Goal: Task Accomplishment & Management: Manage account settings

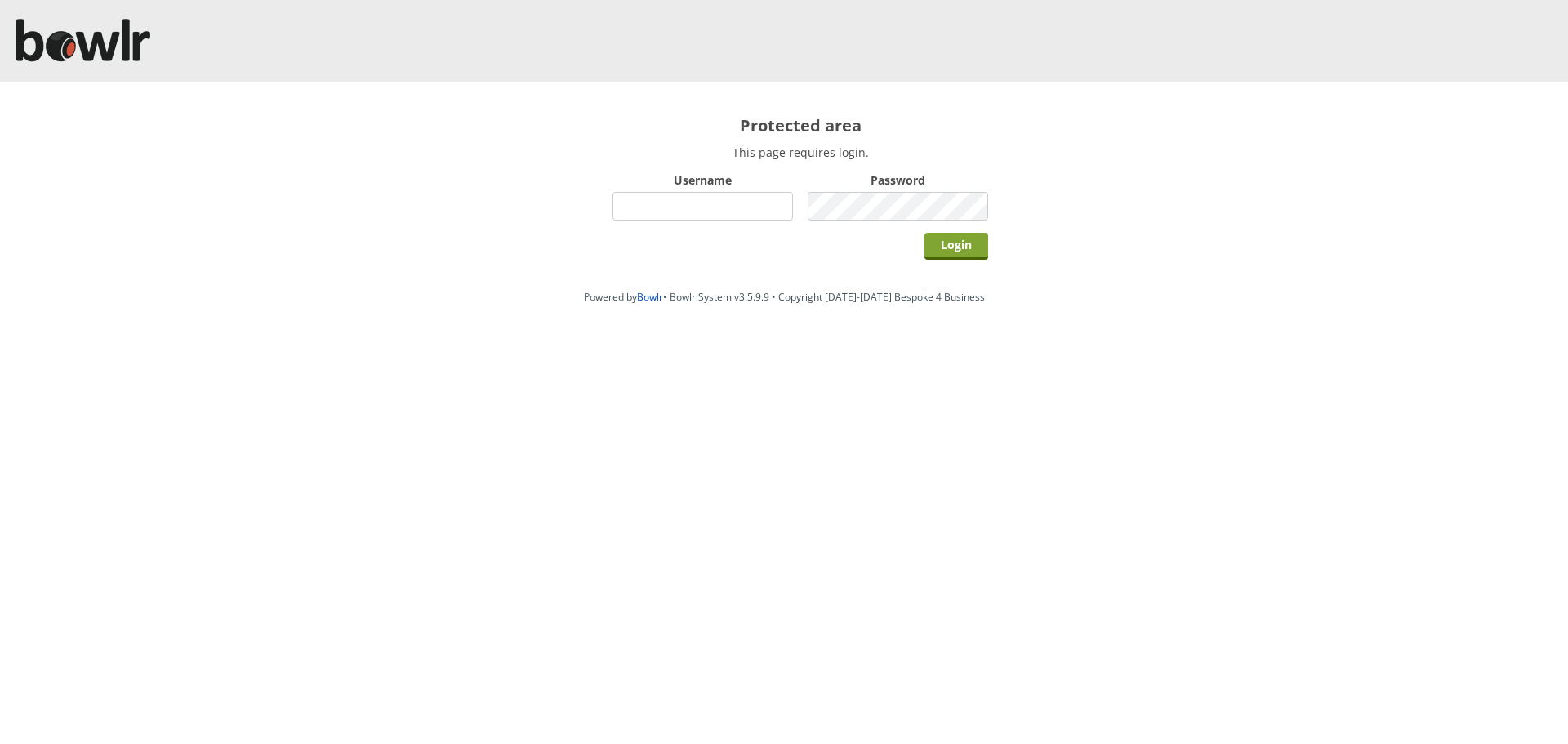
type input "hornseaindoorbowlsclub"
click at [948, 239] on input "Login" at bounding box center [956, 246] width 63 height 27
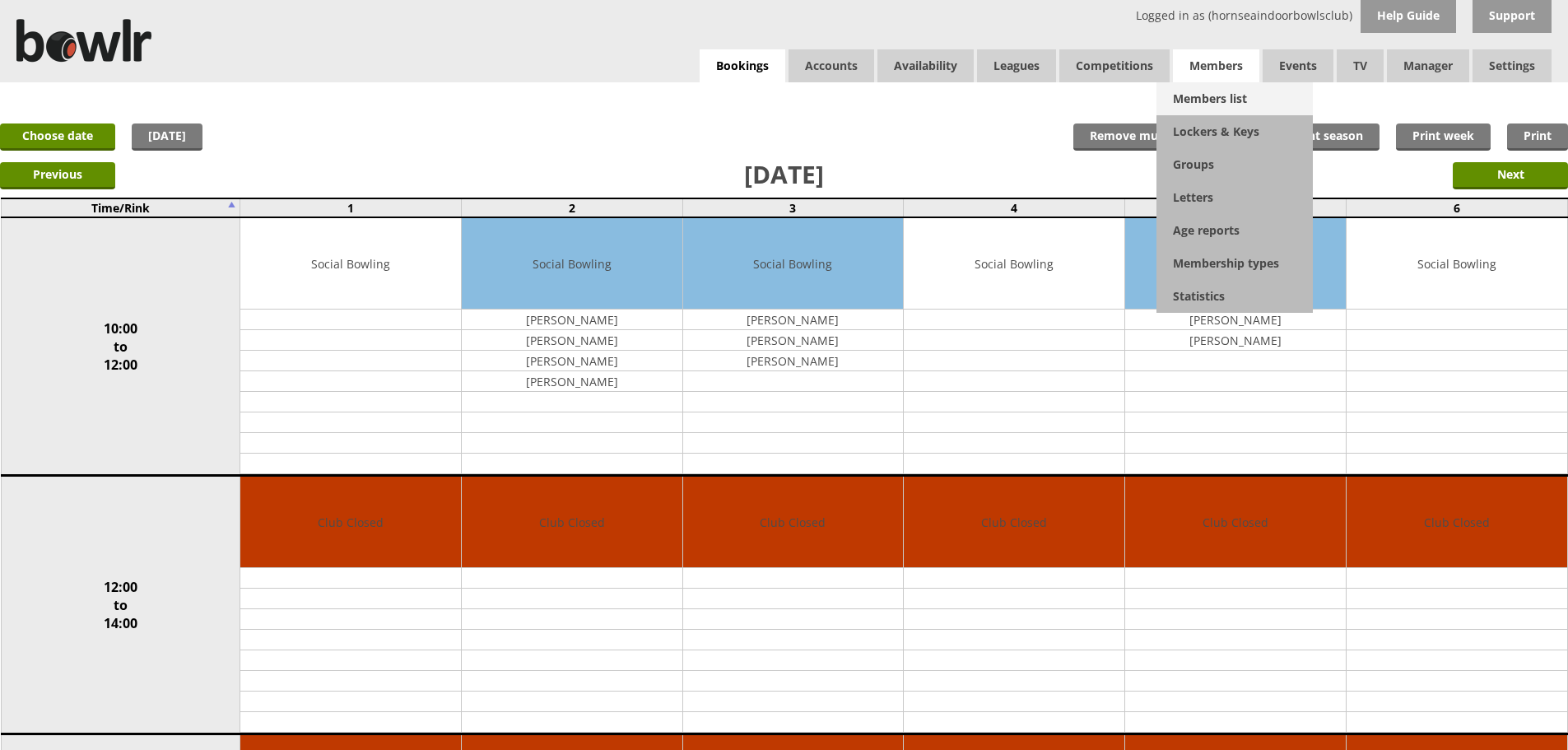
click at [1217, 93] on link "Members list" at bounding box center [1233, 99] width 156 height 33
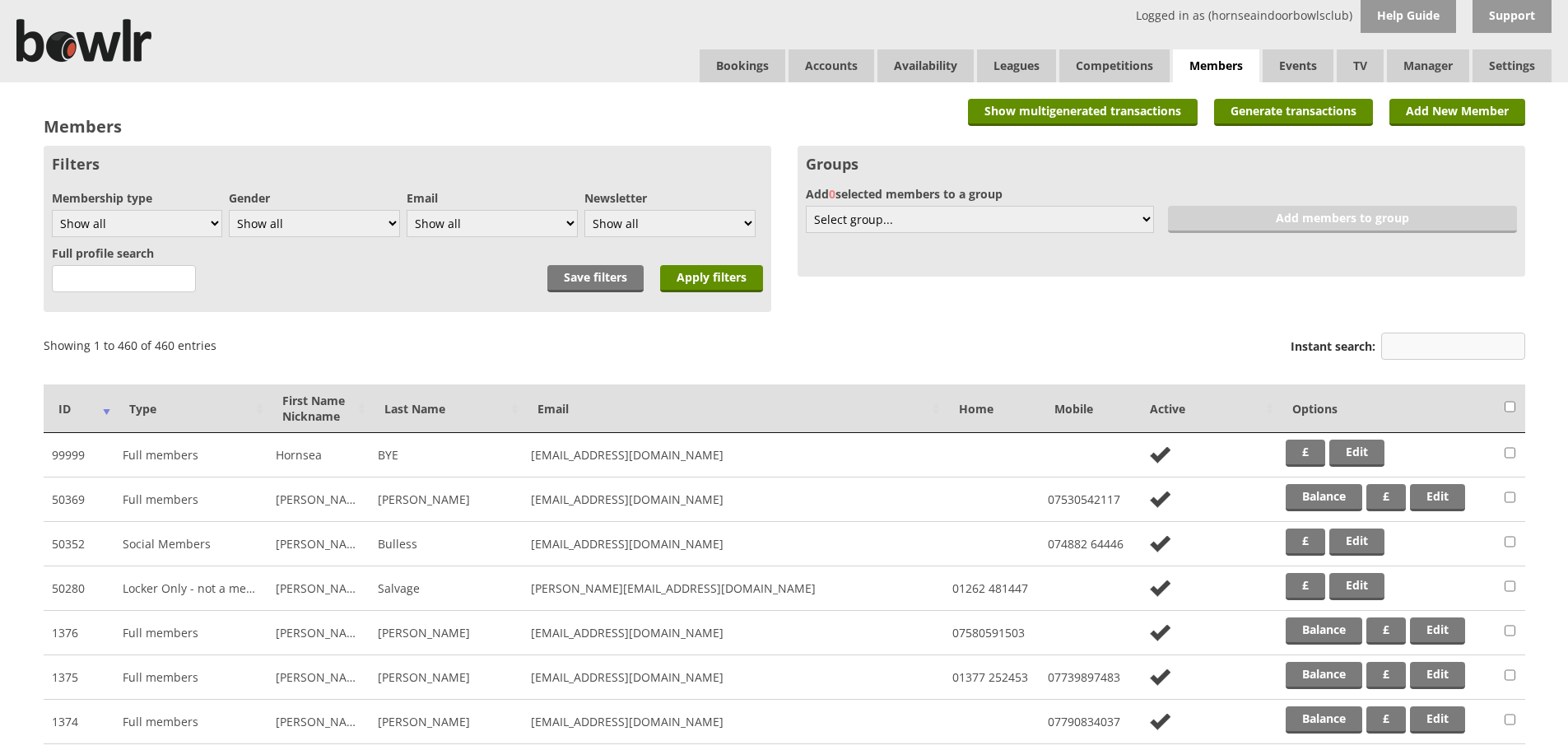
click at [1479, 356] on input "Instant search:" at bounding box center [1453, 346] width 144 height 27
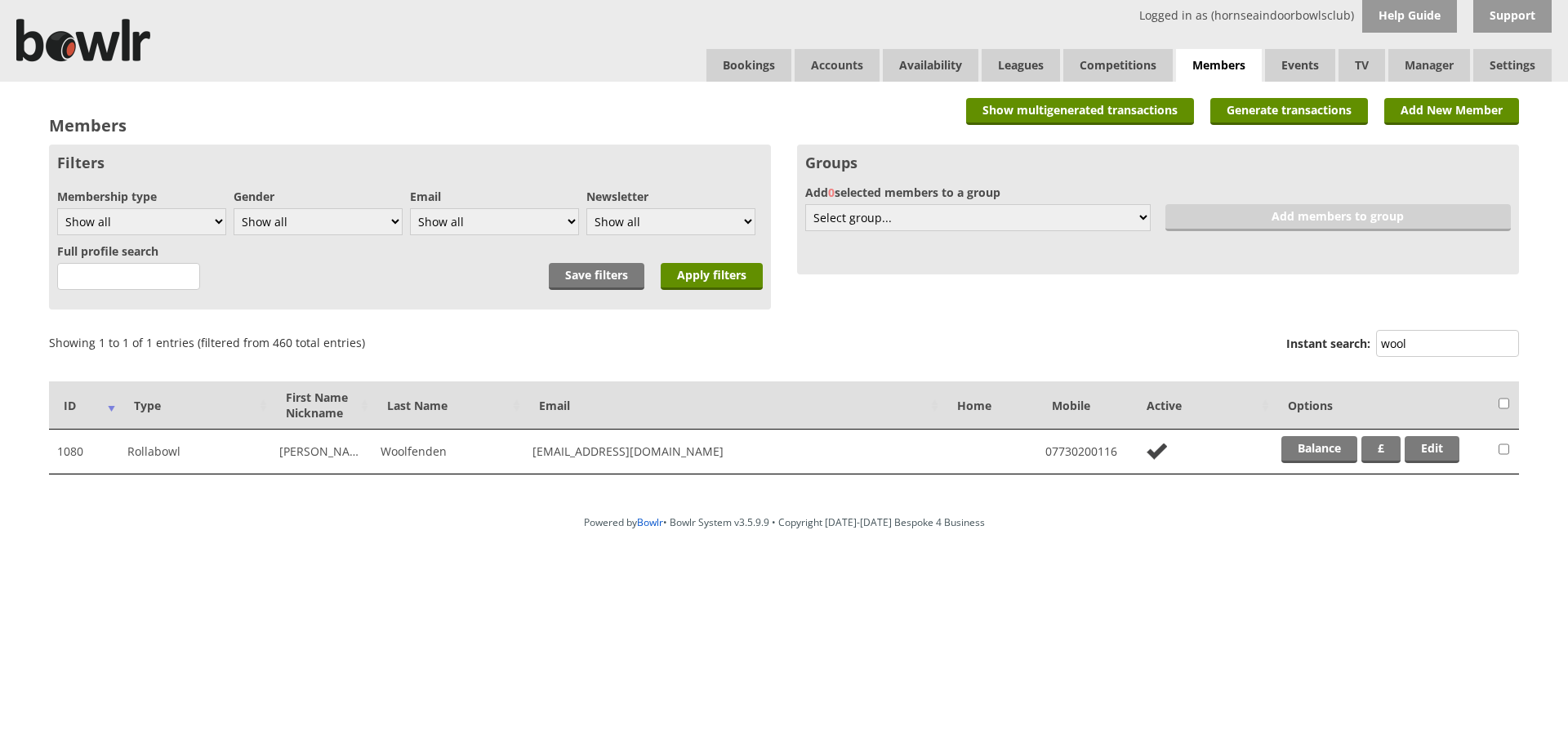
type input "wool"
click at [1324, 433] on td "Balance £ Edit" at bounding box center [1382, 452] width 217 height 44
click at [1321, 448] on link "Balance" at bounding box center [1319, 449] width 76 height 27
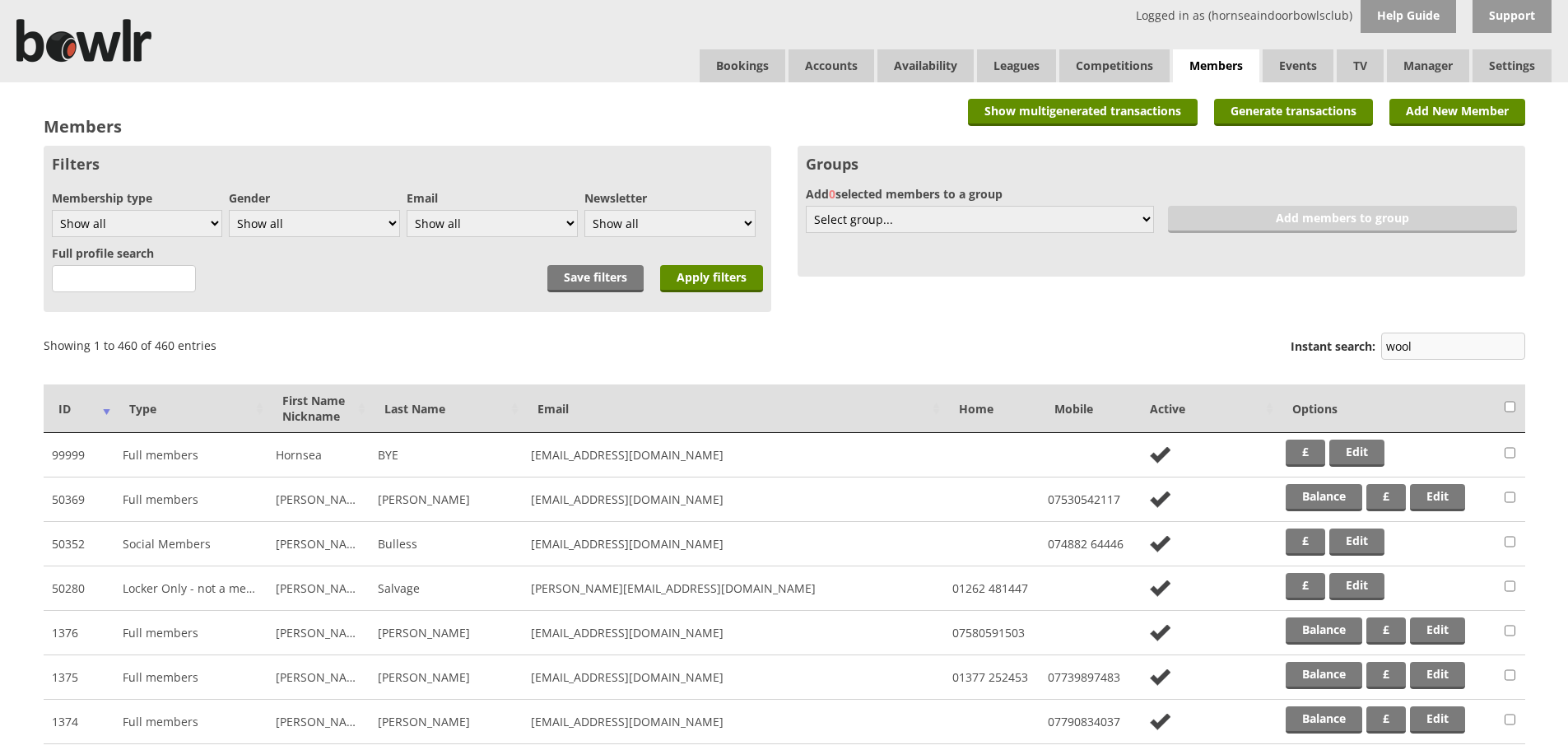
click at [1425, 345] on input "wool" at bounding box center [1453, 346] width 144 height 27
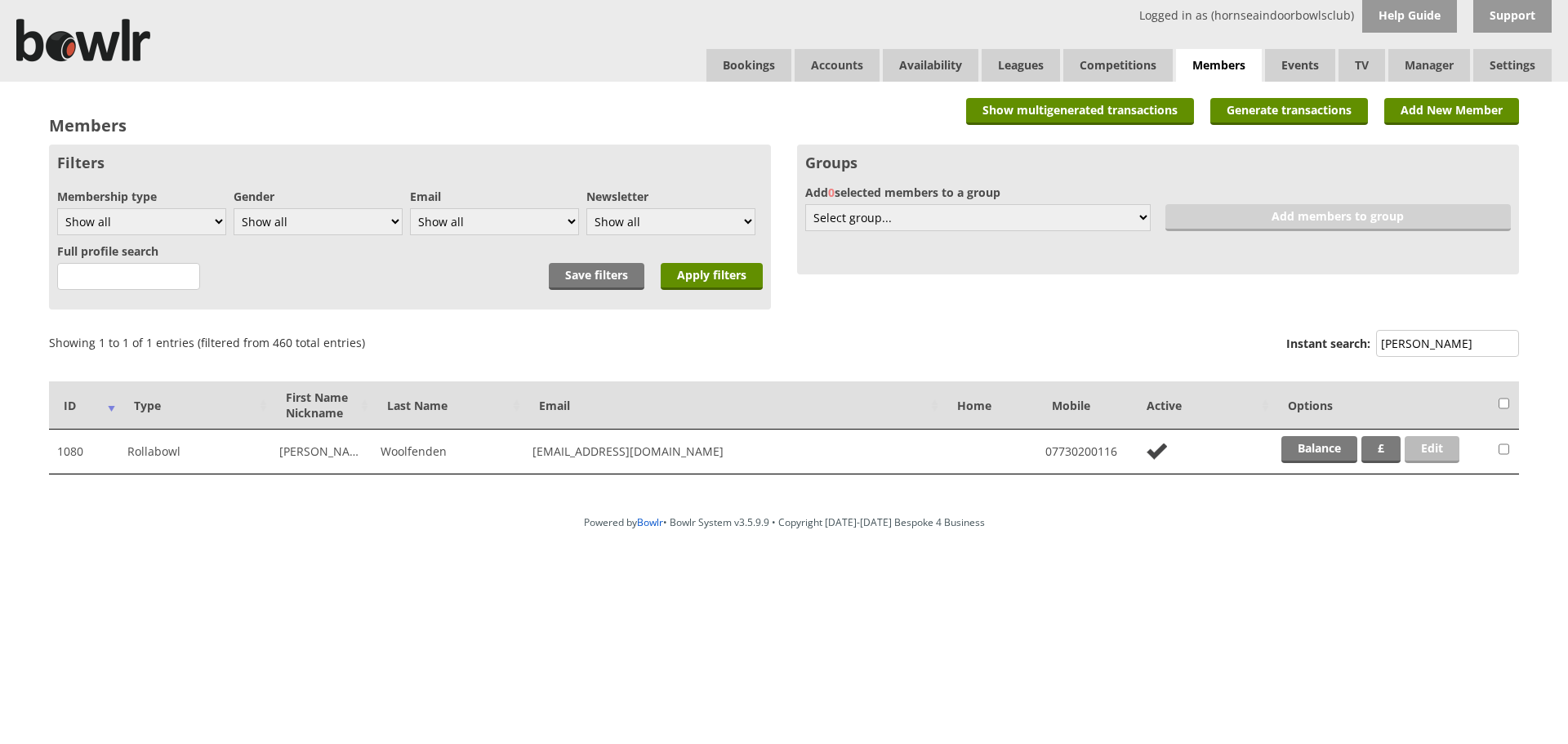
type input "woolf"
click at [1430, 444] on link "Edit" at bounding box center [1432, 449] width 54 height 27
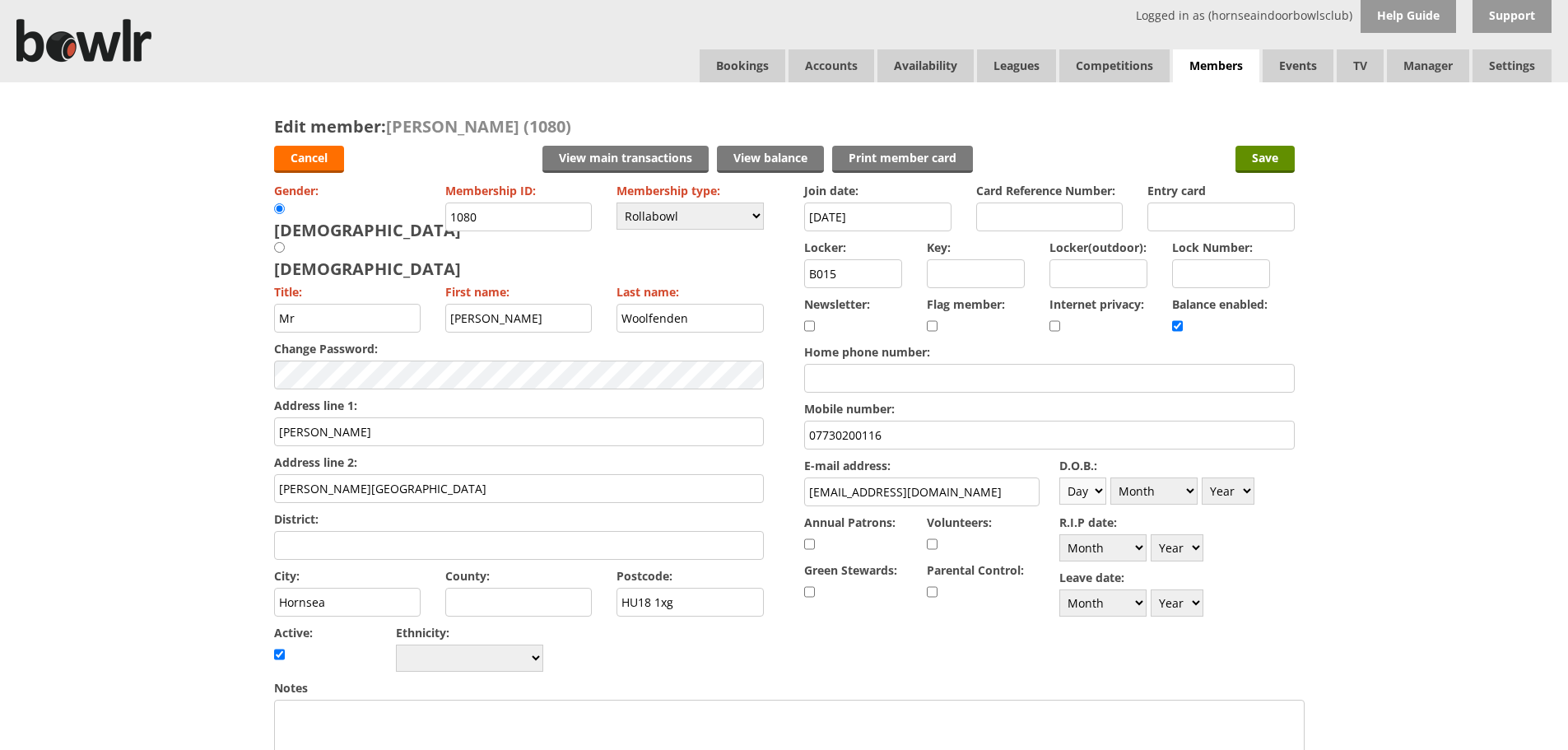
click at [1096, 489] on select "Day 1 2 3 4 5 6 7 8 9 10 11 12 13 14 15 16 17 18 19 20 21 22 23 24 25 26 27 28 …" at bounding box center [1082, 490] width 47 height 27
select select "30"
click at [1059, 477] on select "Day 1 2 3 4 5 6 7 8 9 10 11 12 13 14 15 16 17 18 19 20 21 22 23 24 25 26 27 28 …" at bounding box center [1082, 490] width 47 height 27
click at [1175, 487] on select "Month January February March April May June July August September October Novem…" at bounding box center [1154, 490] width 88 height 27
select select "10"
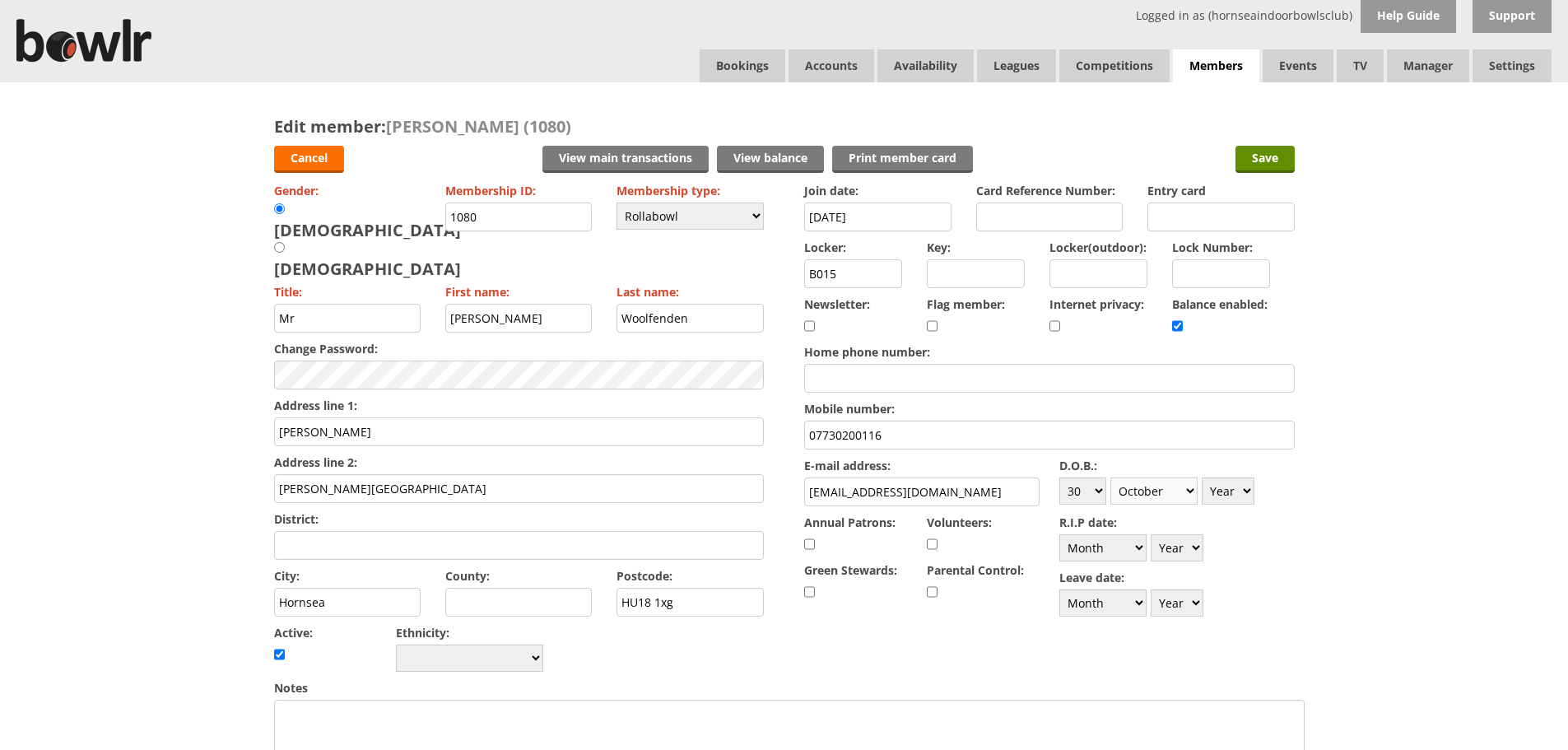
click at [1110, 477] on select "Month January February March April May June July August September October Novem…" at bounding box center [1154, 490] width 88 height 27
click at [1230, 490] on select "Year 1900 1901 1902 1903 1904 1905 1906 1907 1908 1909 1910 1911 1912 1913 1914…" at bounding box center [1228, 490] width 53 height 27
select select "1943"
click at [1202, 477] on select "Year 1900 1901 1902 1903 1904 1905 1906 1907 1908 1909 1910 1911 1912 1913 1914…" at bounding box center [1228, 490] width 53 height 27
click at [1257, 165] on input "Save" at bounding box center [1265, 158] width 60 height 27
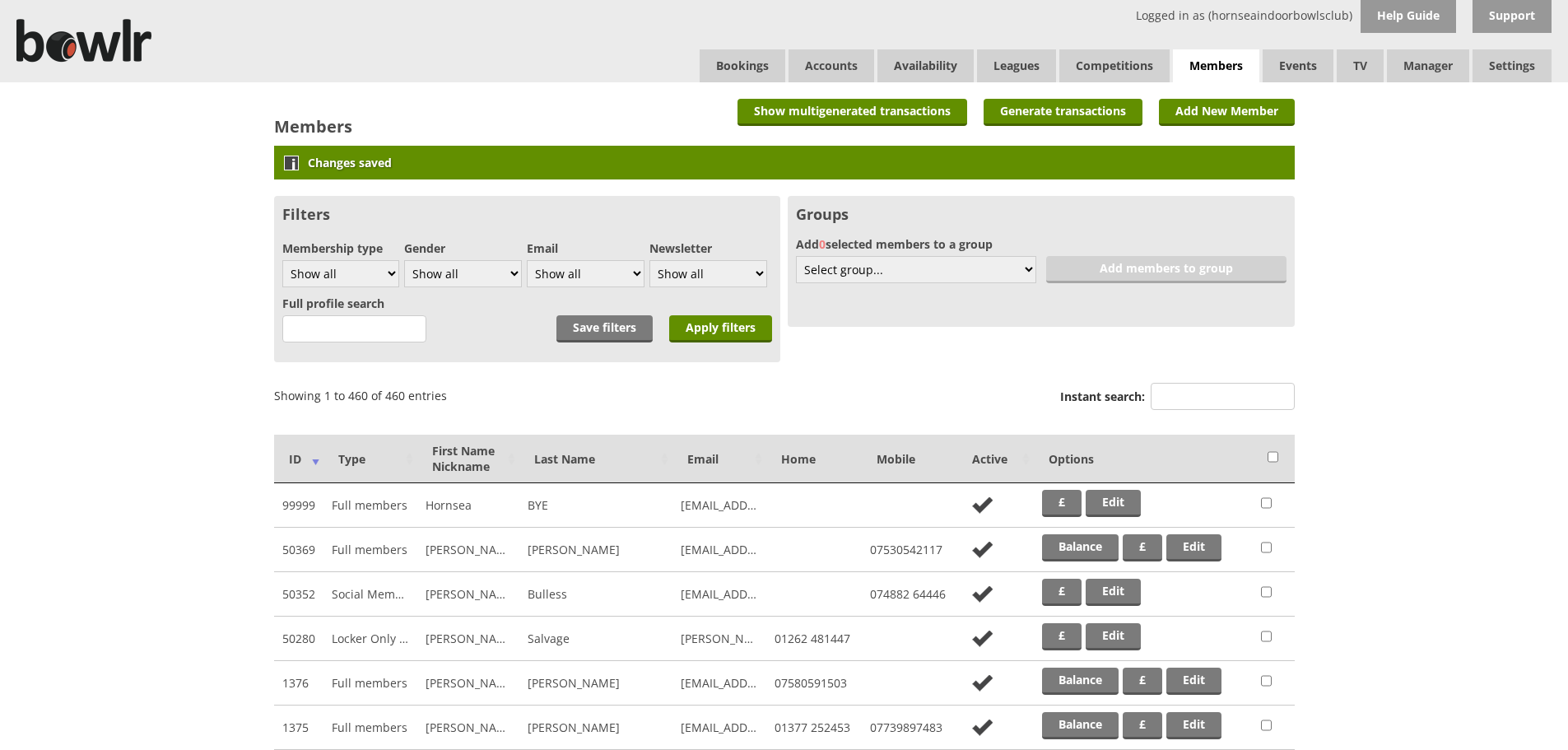
click at [1200, 386] on input "Instant search:" at bounding box center [1223, 395] width 144 height 27
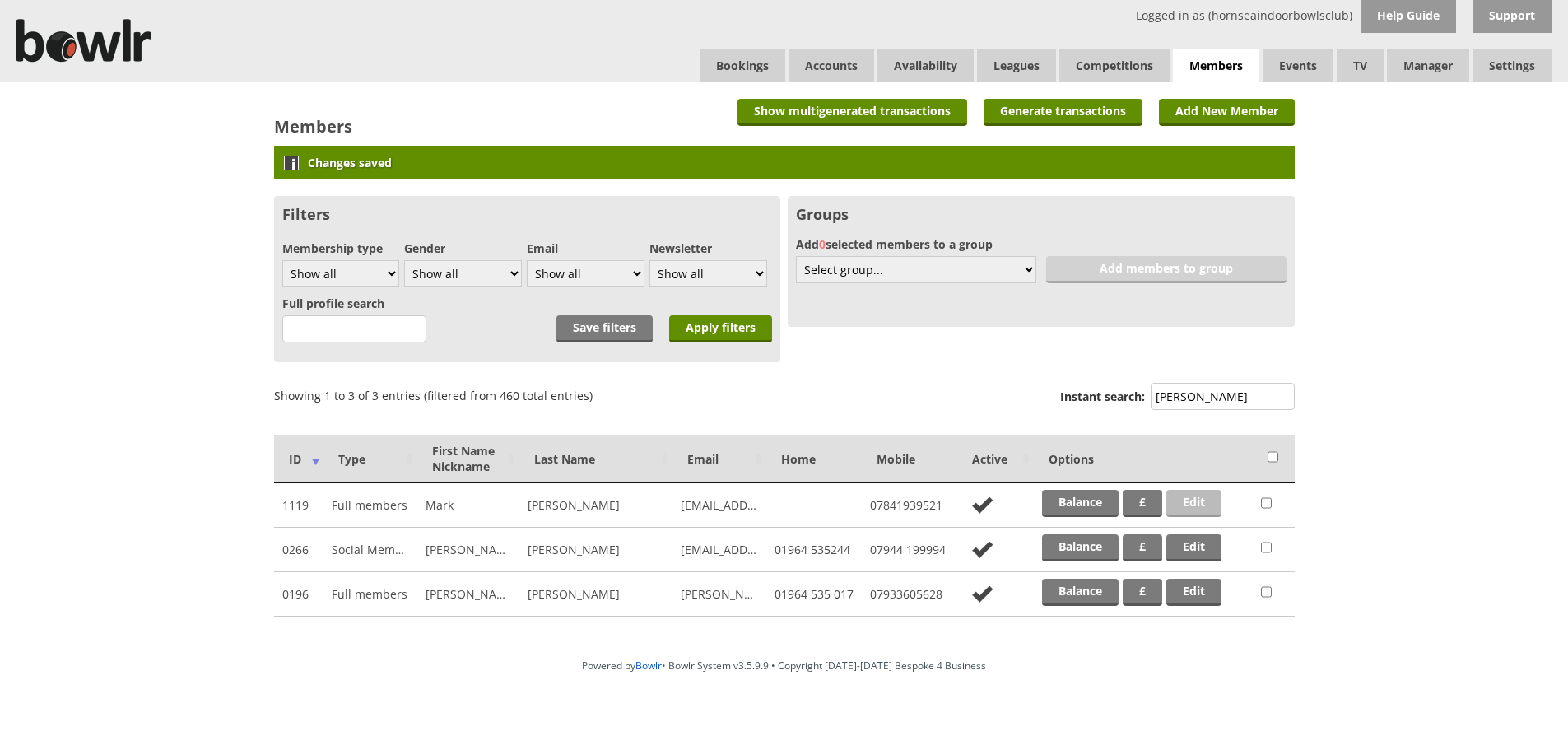
type input "evans"
click at [1205, 499] on link "Edit" at bounding box center [1193, 503] width 55 height 27
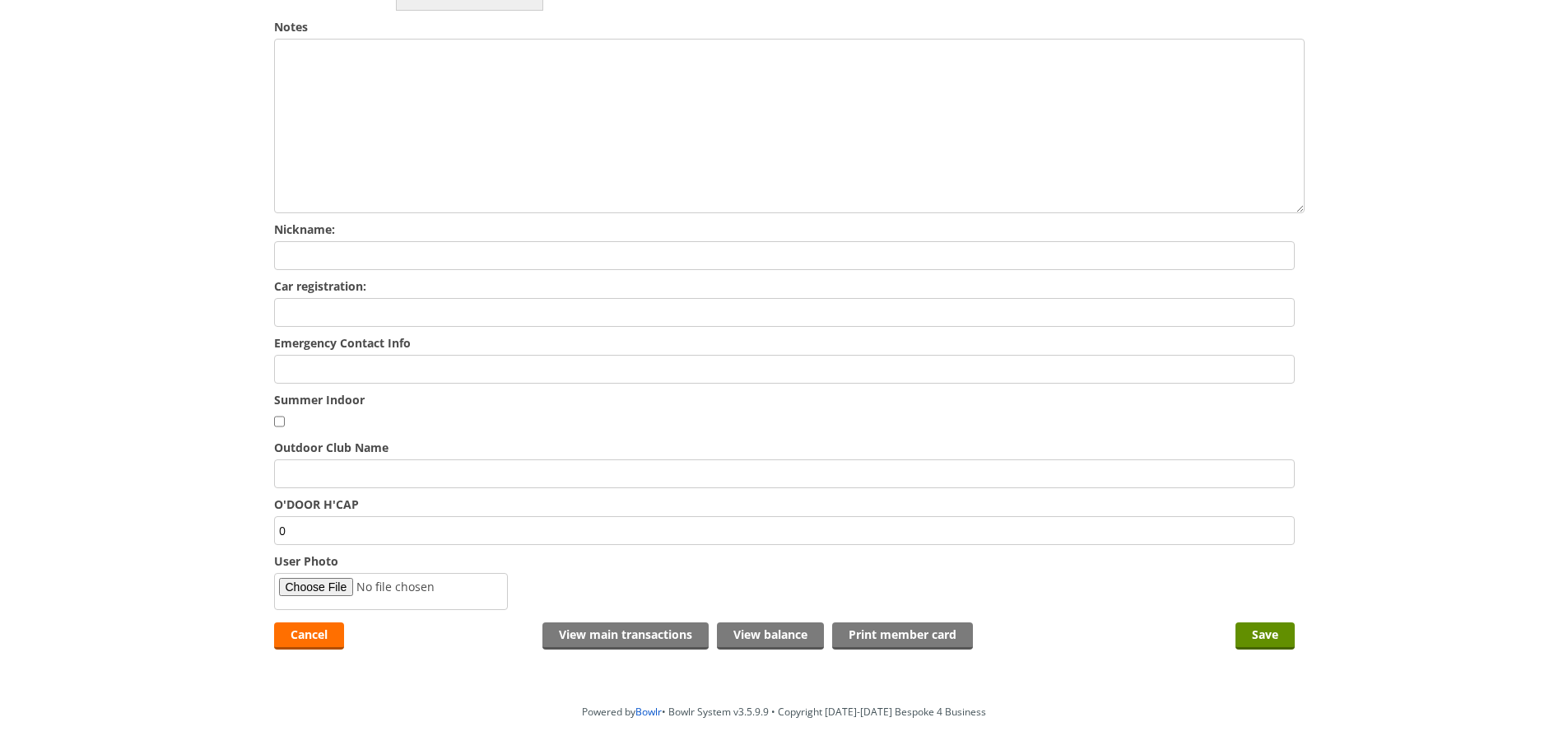
scroll to position [678, 0]
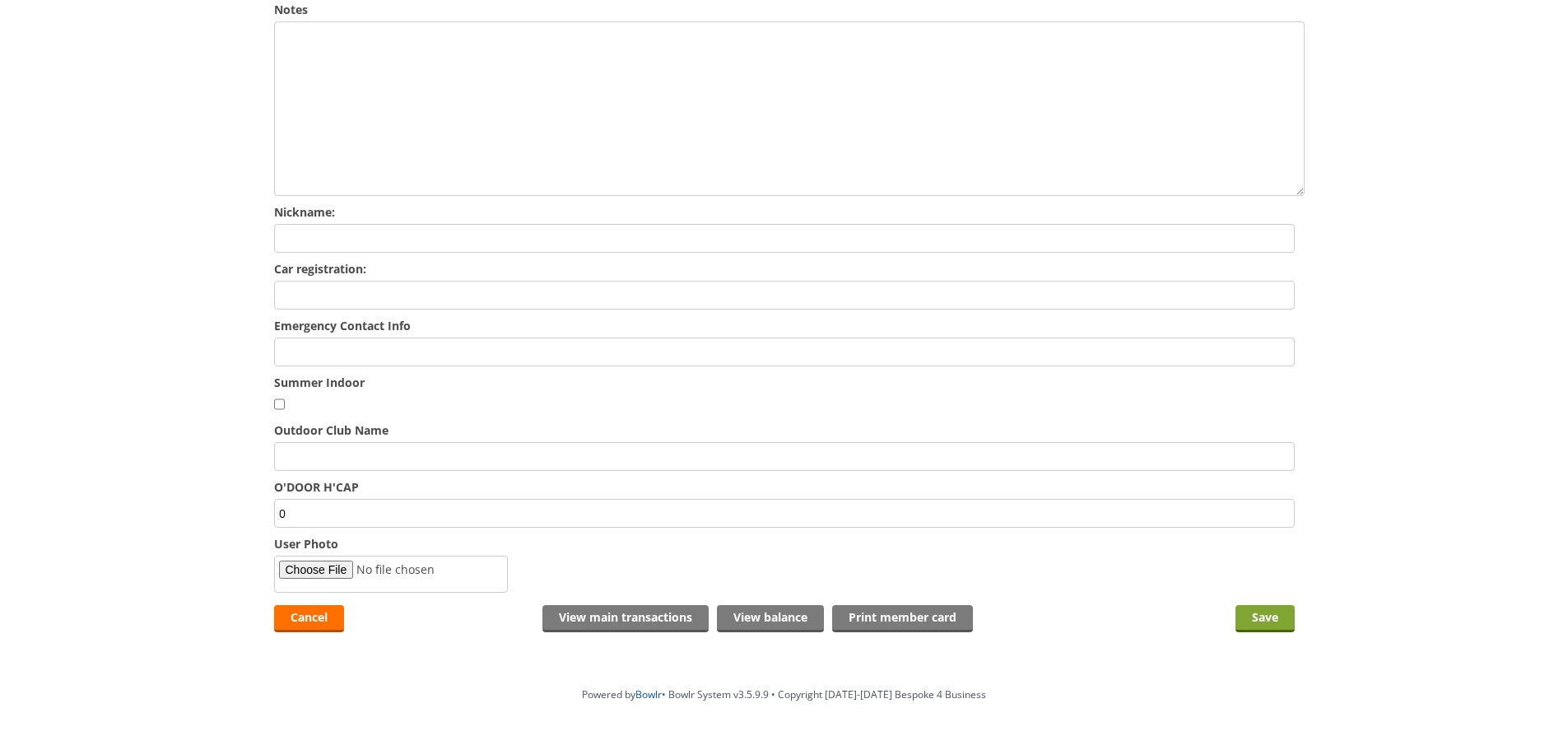
click at [1264, 606] on input "Save" at bounding box center [1265, 619] width 60 height 27
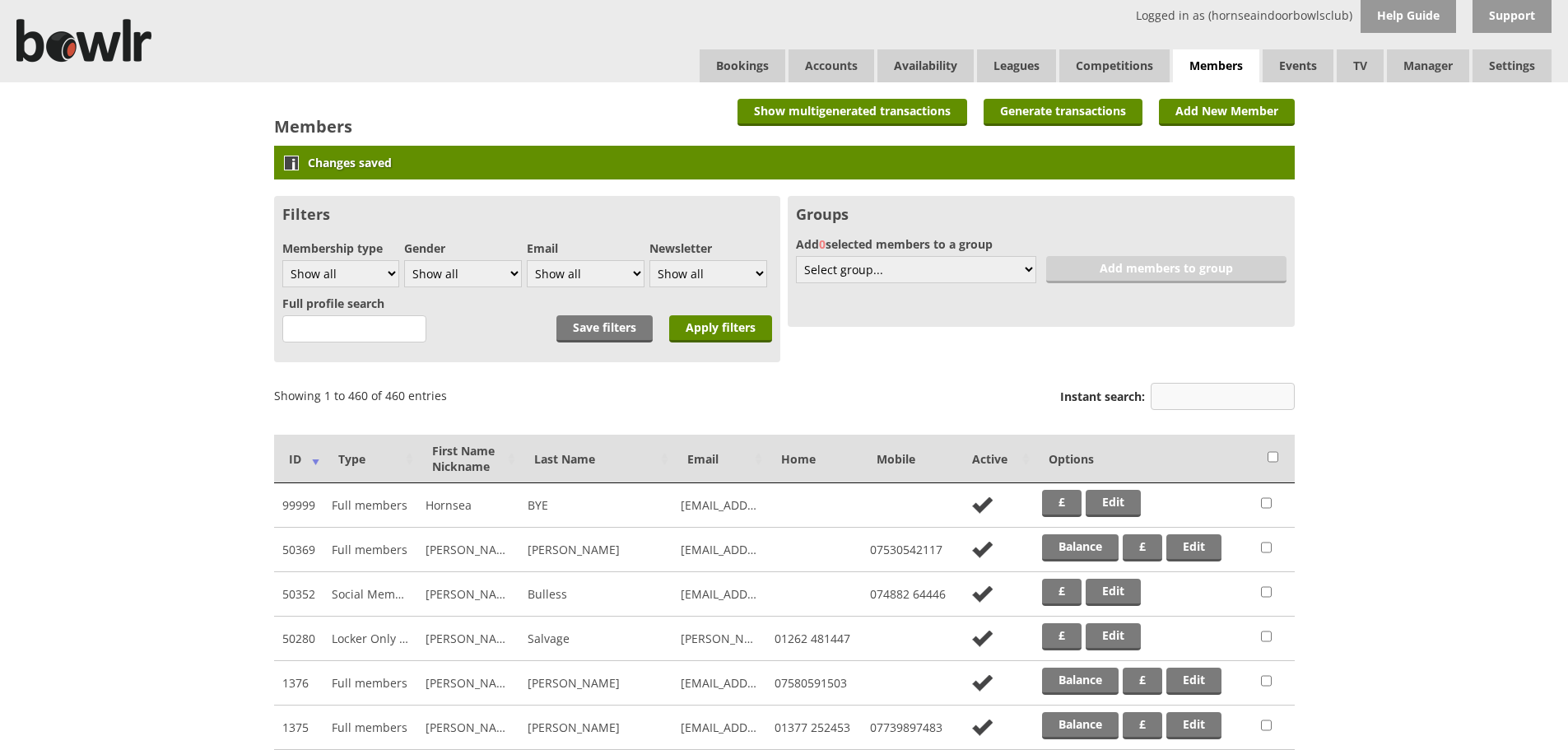
click at [1217, 405] on input "Instant search:" at bounding box center [1223, 395] width 144 height 27
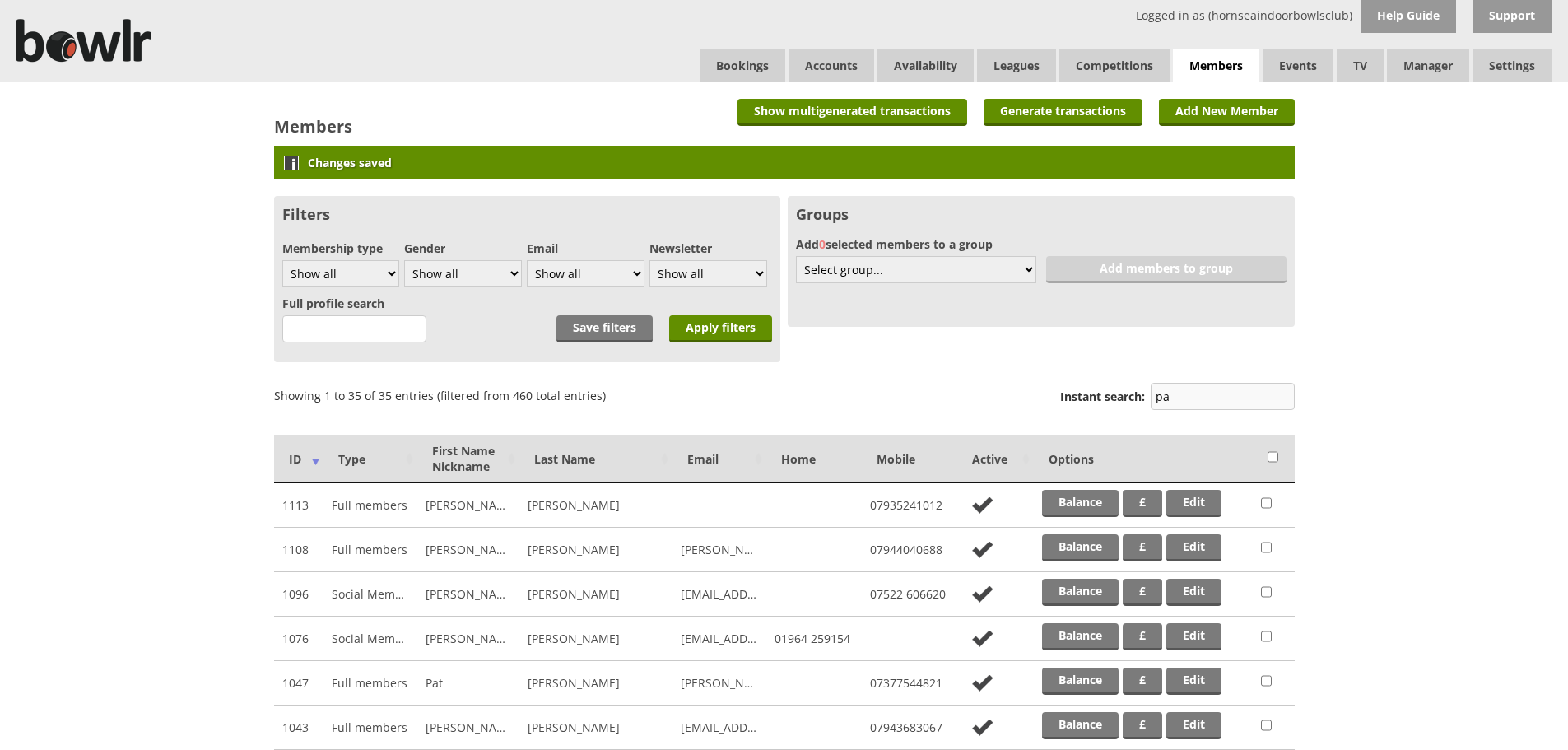
type input "p"
type input "d"
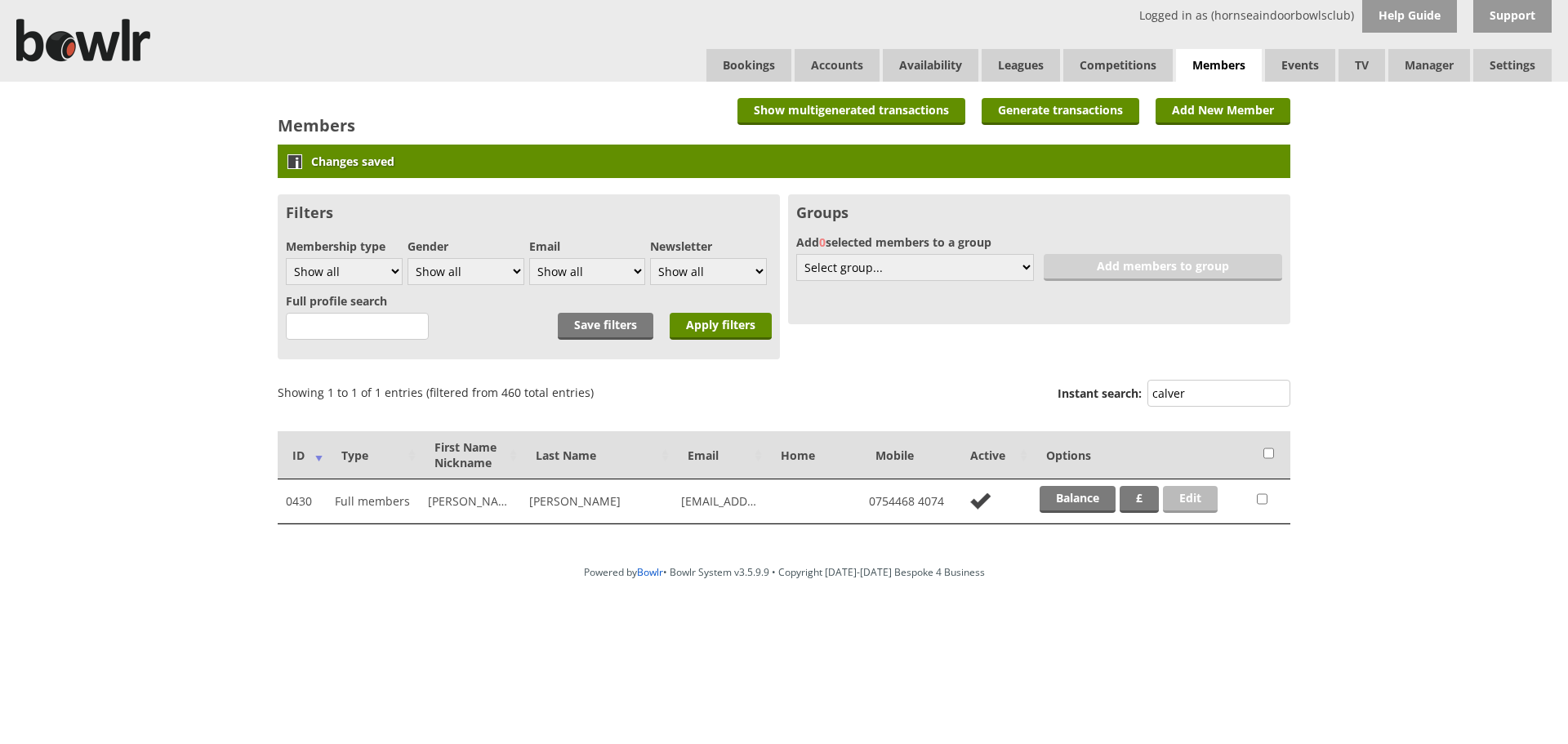
type input "calver"
click at [1190, 490] on link "Edit" at bounding box center [1190, 499] width 54 height 27
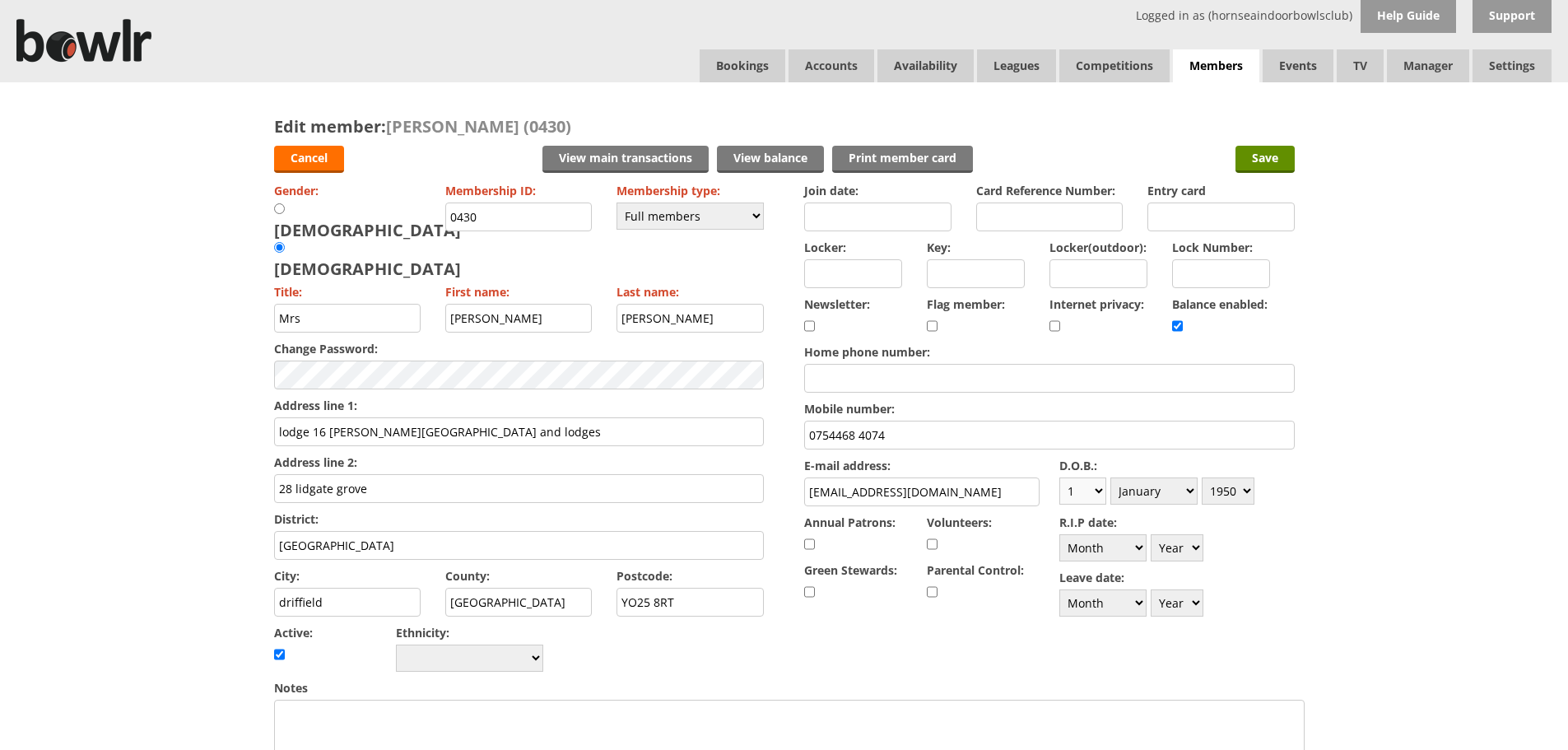
click at [1081, 488] on select "Day 1 2 3 4 5 6 7 8 9 10 11 12 13 14 15 16 17 18 19 20 21 22 23 24 25 26 27 28 …" at bounding box center [1082, 490] width 47 height 27
select select "30"
click at [1059, 477] on select "Day 1 2 3 4 5 6 7 8 9 10 11 12 13 14 15 16 17 18 19 20 21 22 23 24 25 26 27 28 …" at bounding box center [1082, 490] width 47 height 27
click at [1175, 491] on select "Month January February March April May June July August September October Novem…" at bounding box center [1154, 490] width 88 height 27
select select "3"
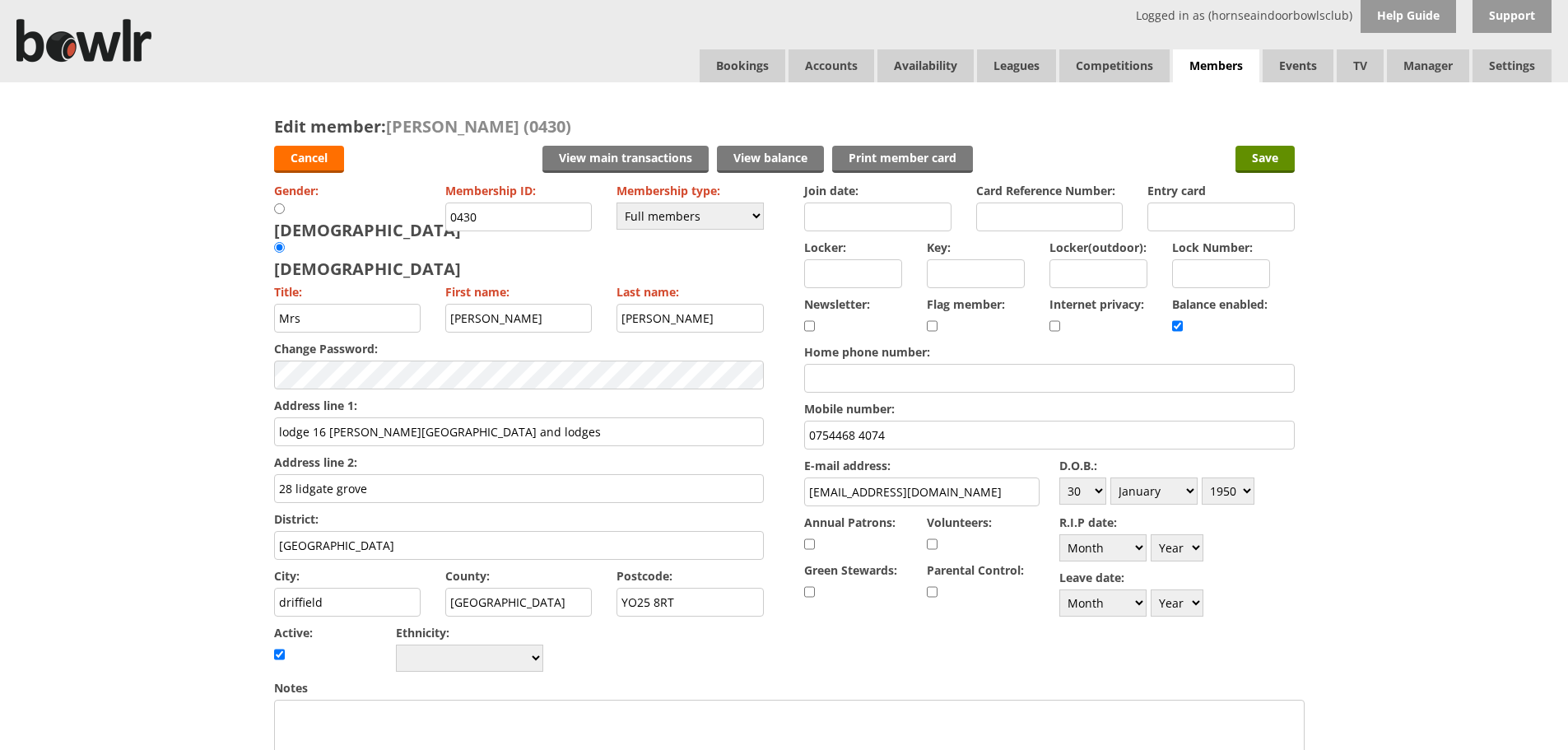
click at [1110, 477] on select "Month January February March April May June July August September October Novem…" at bounding box center [1154, 490] width 88 height 27
click at [1228, 490] on select "Year 1900 1901 1902 1903 1904 1905 1906 1907 1908 1909 1910 1911 1912 1913 1914…" at bounding box center [1228, 490] width 53 height 27
select select "1949"
click at [1202, 477] on select "Year 1900 1901 1902 1903 1904 1905 1906 1907 1908 1909 1910 1911 1912 1913 1914…" at bounding box center [1228, 490] width 53 height 27
click at [311, 169] on link "Cancel" at bounding box center [309, 158] width 70 height 27
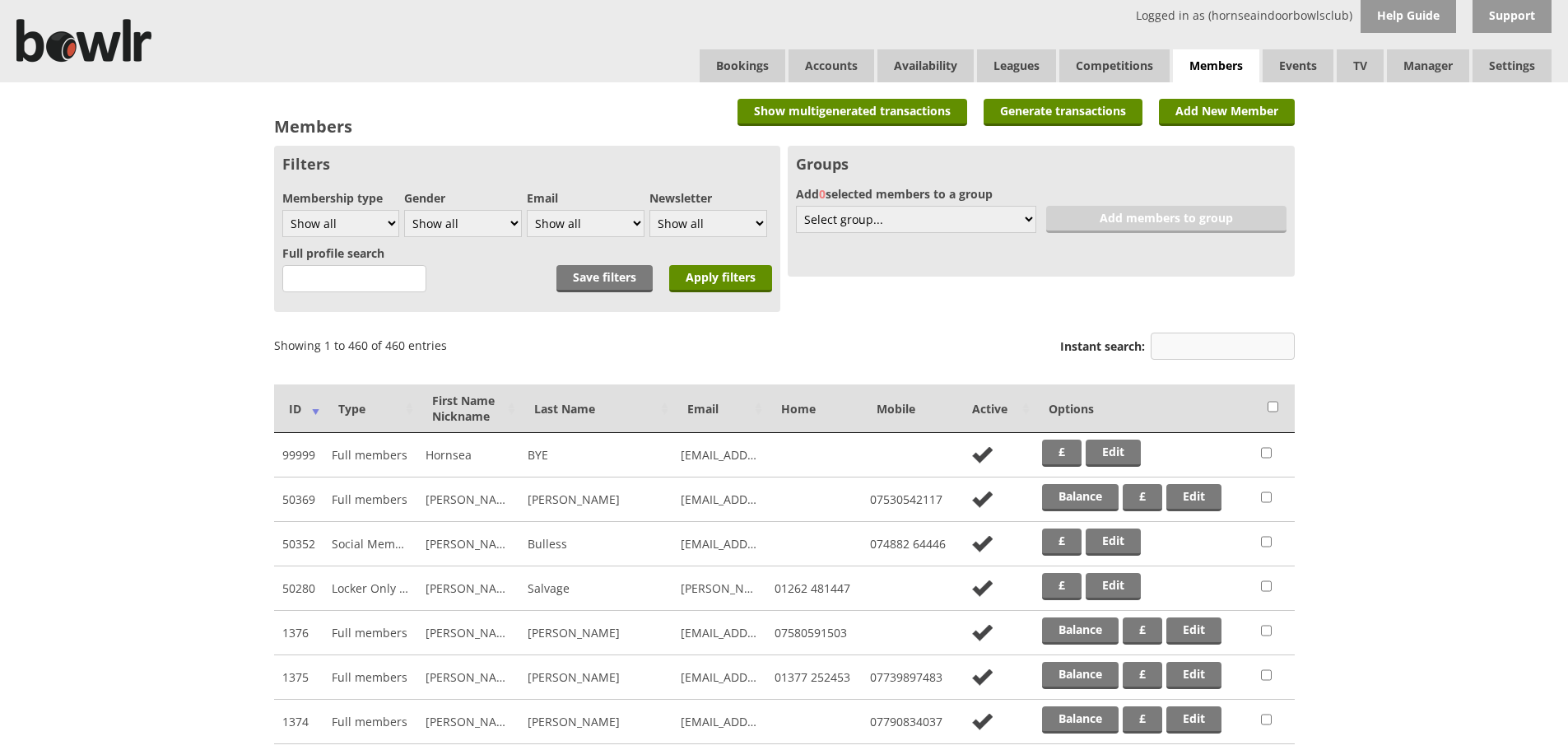
click at [1206, 337] on input "Instant search:" at bounding box center [1223, 346] width 144 height 27
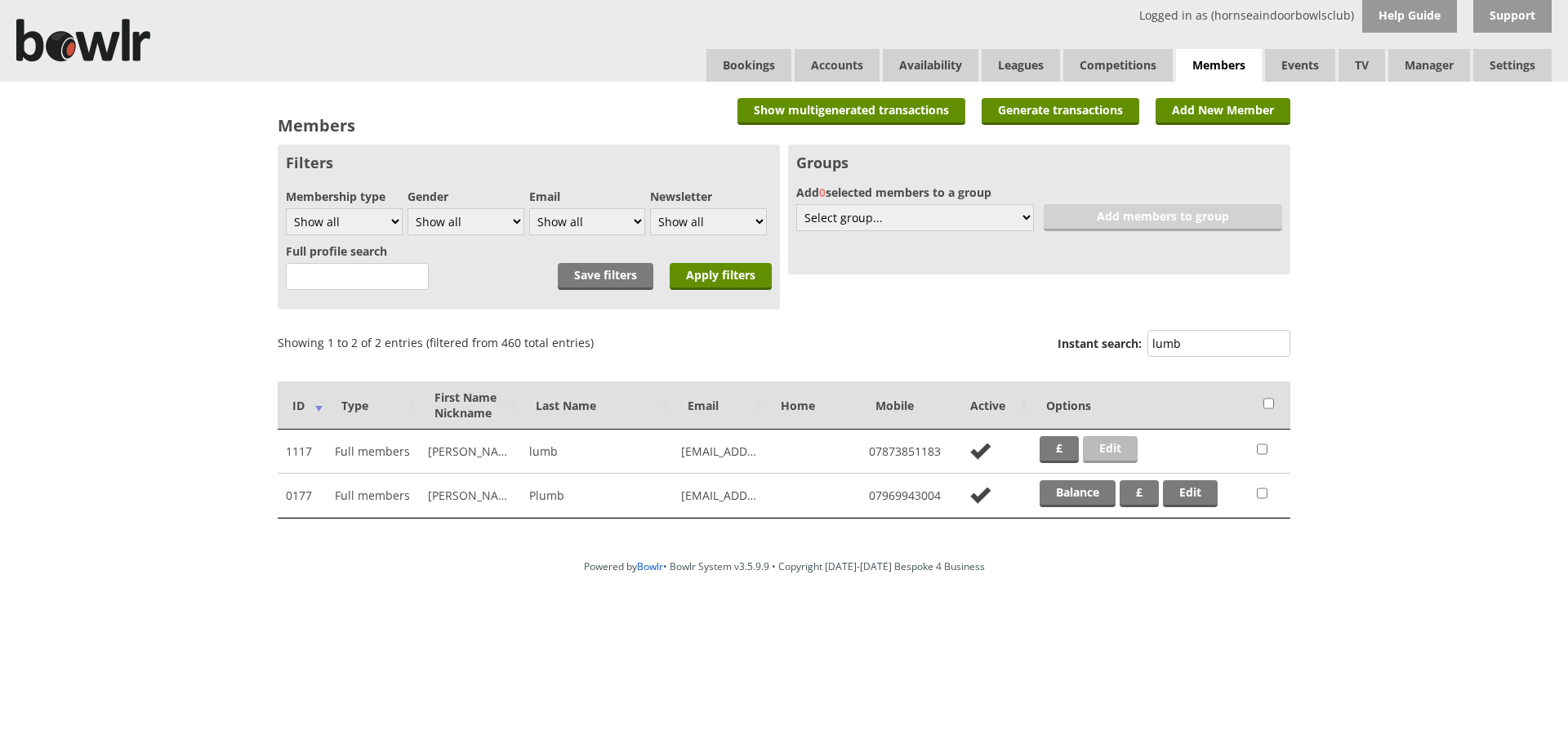
type input "lumb"
click at [1114, 447] on link "Edit" at bounding box center [1110, 449] width 54 height 27
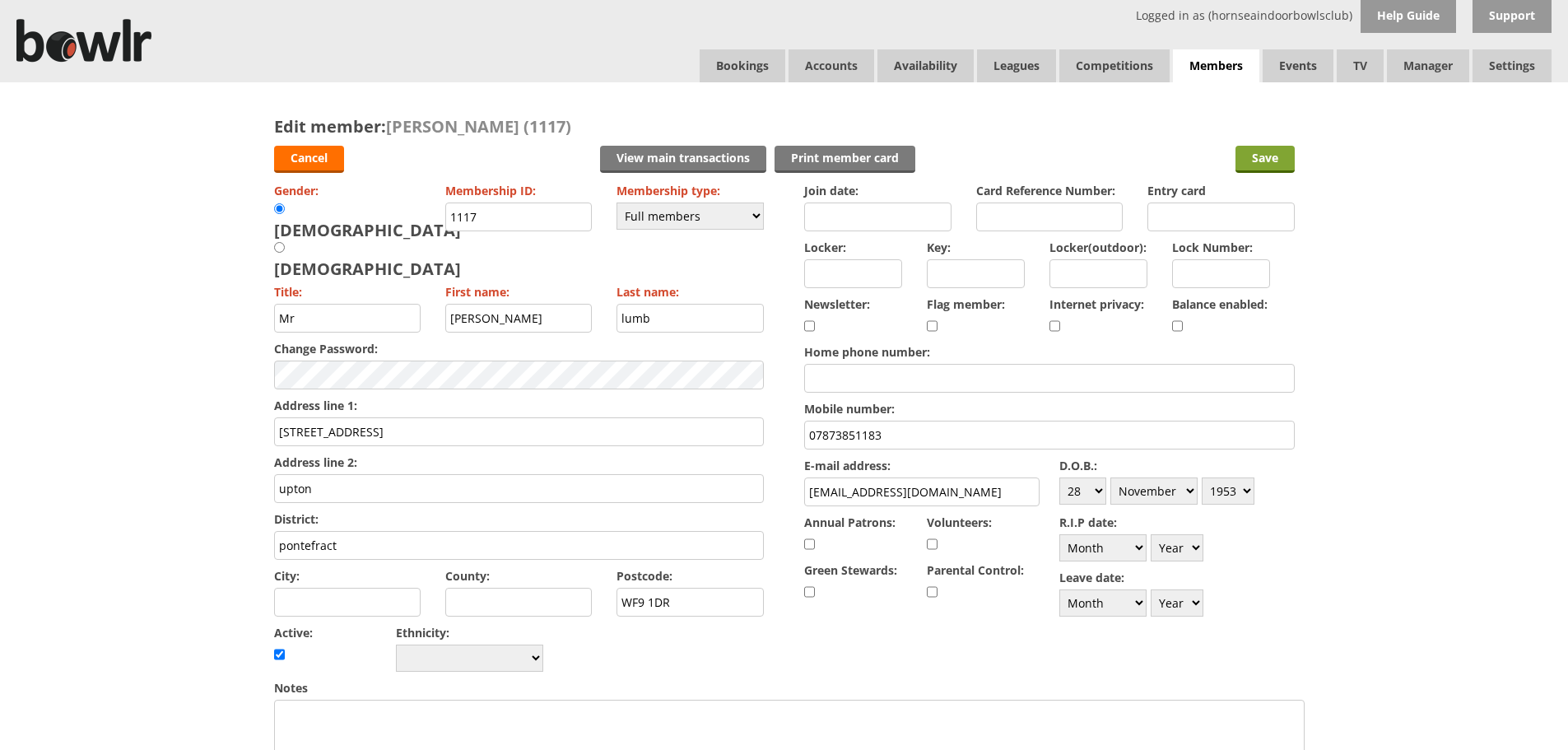
click at [1287, 148] on input "Save" at bounding box center [1265, 158] width 60 height 27
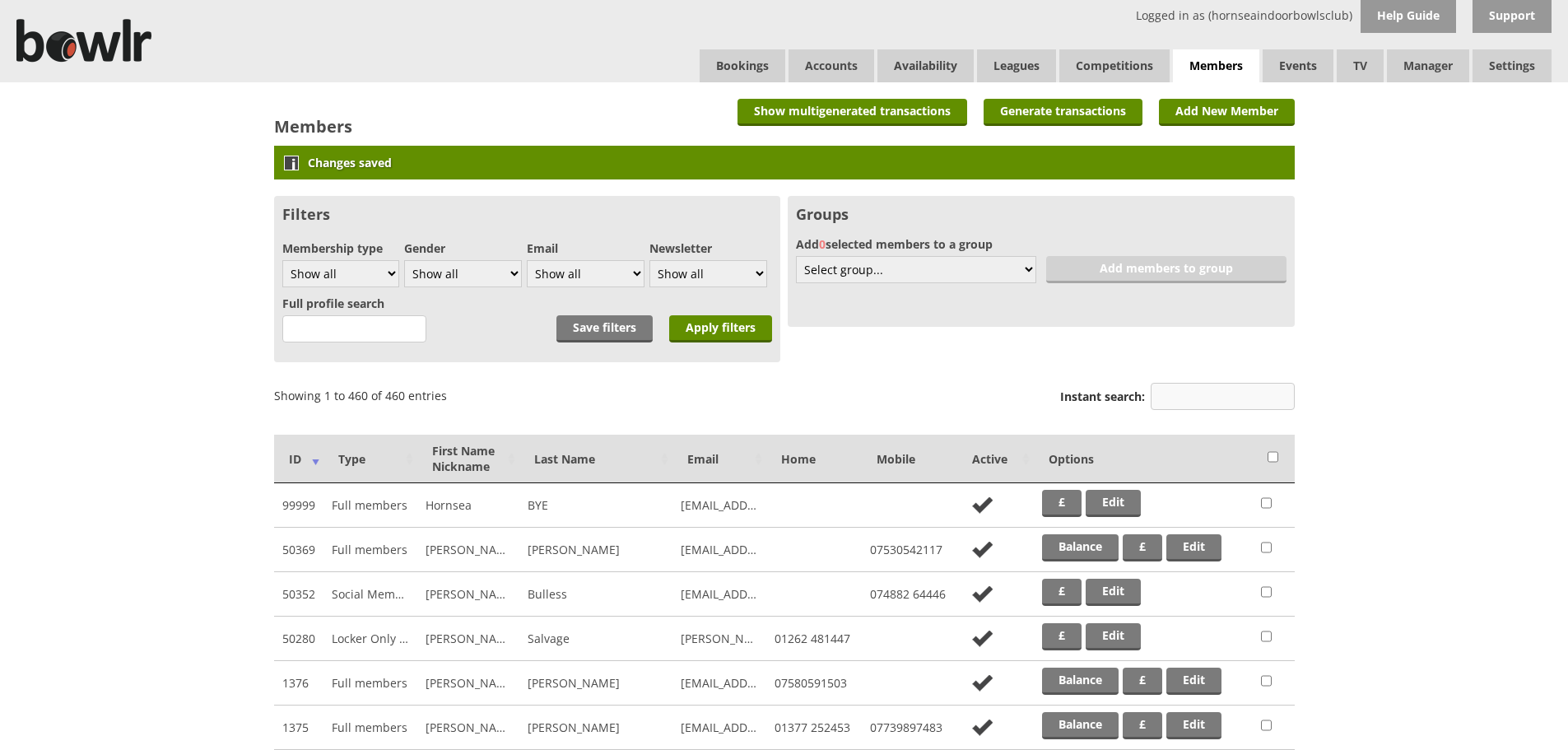
click at [1213, 401] on input "Instant search:" at bounding box center [1223, 395] width 144 height 27
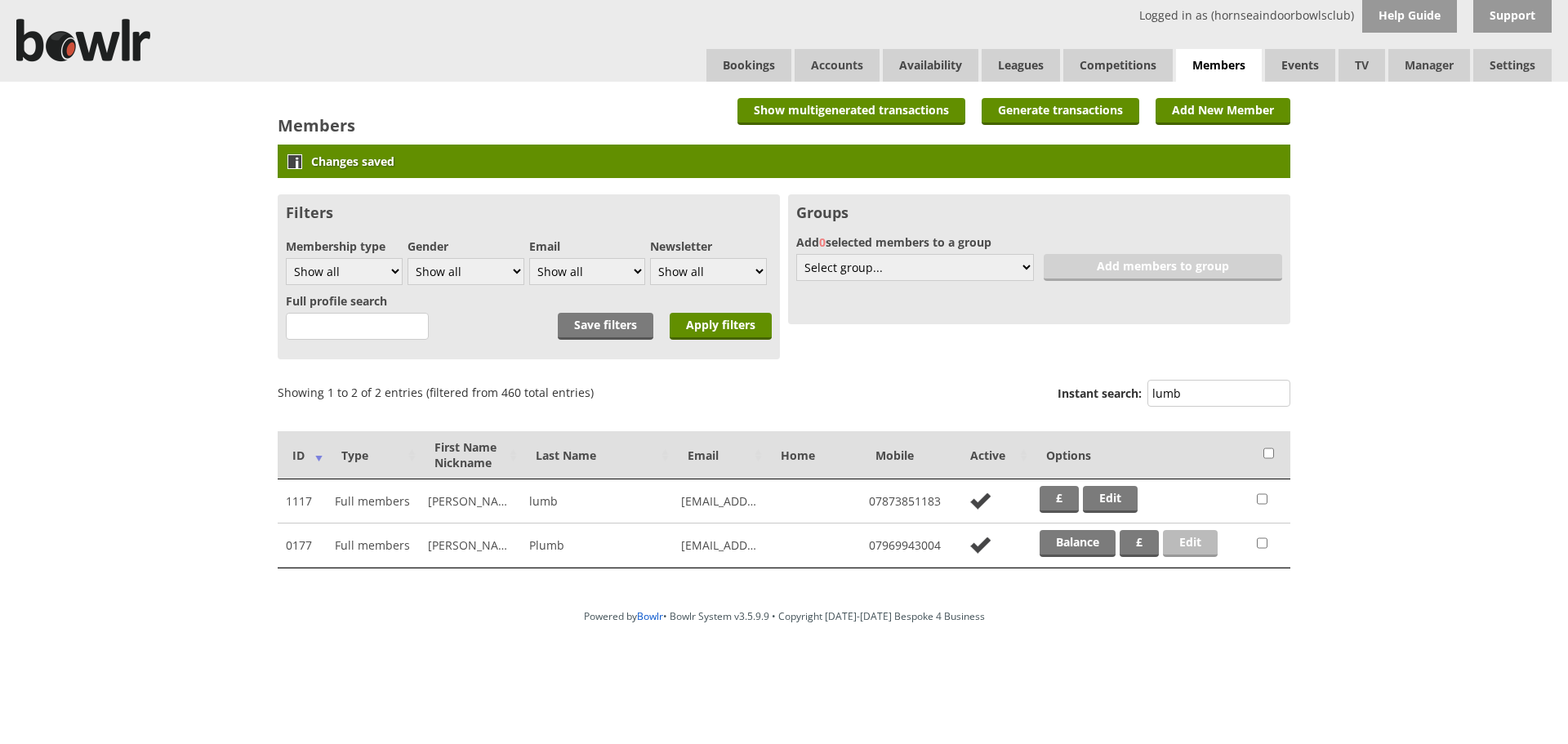
type input "lumb"
click at [1185, 537] on link "Edit" at bounding box center [1190, 542] width 54 height 27
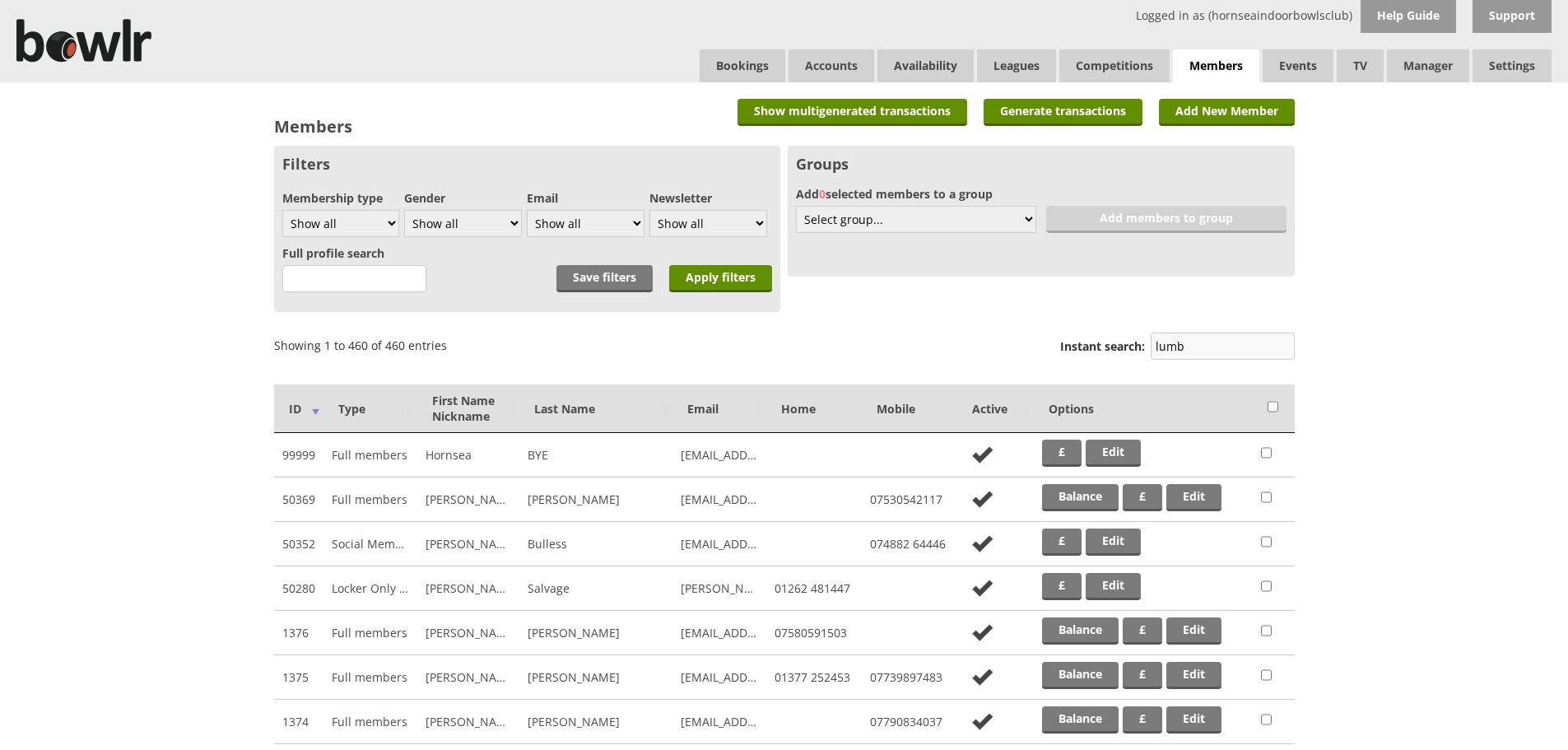
click at [1204, 335] on input "lumb" at bounding box center [1223, 346] width 144 height 27
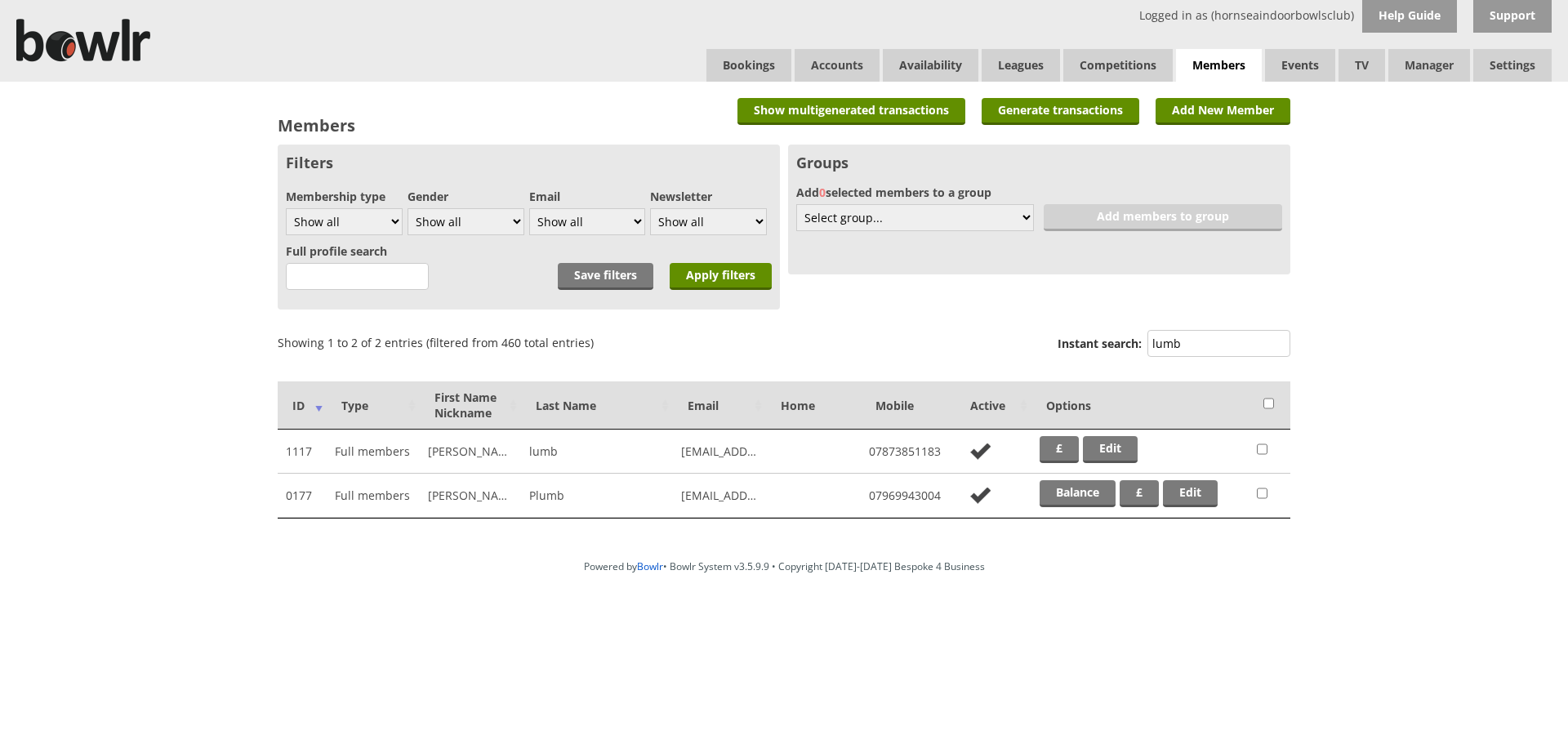
type input "lumb"
click at [1145, 448] on td "£ Edit" at bounding box center [1140, 452] width 217 height 44
click at [1109, 455] on link "Edit" at bounding box center [1110, 449] width 54 height 27
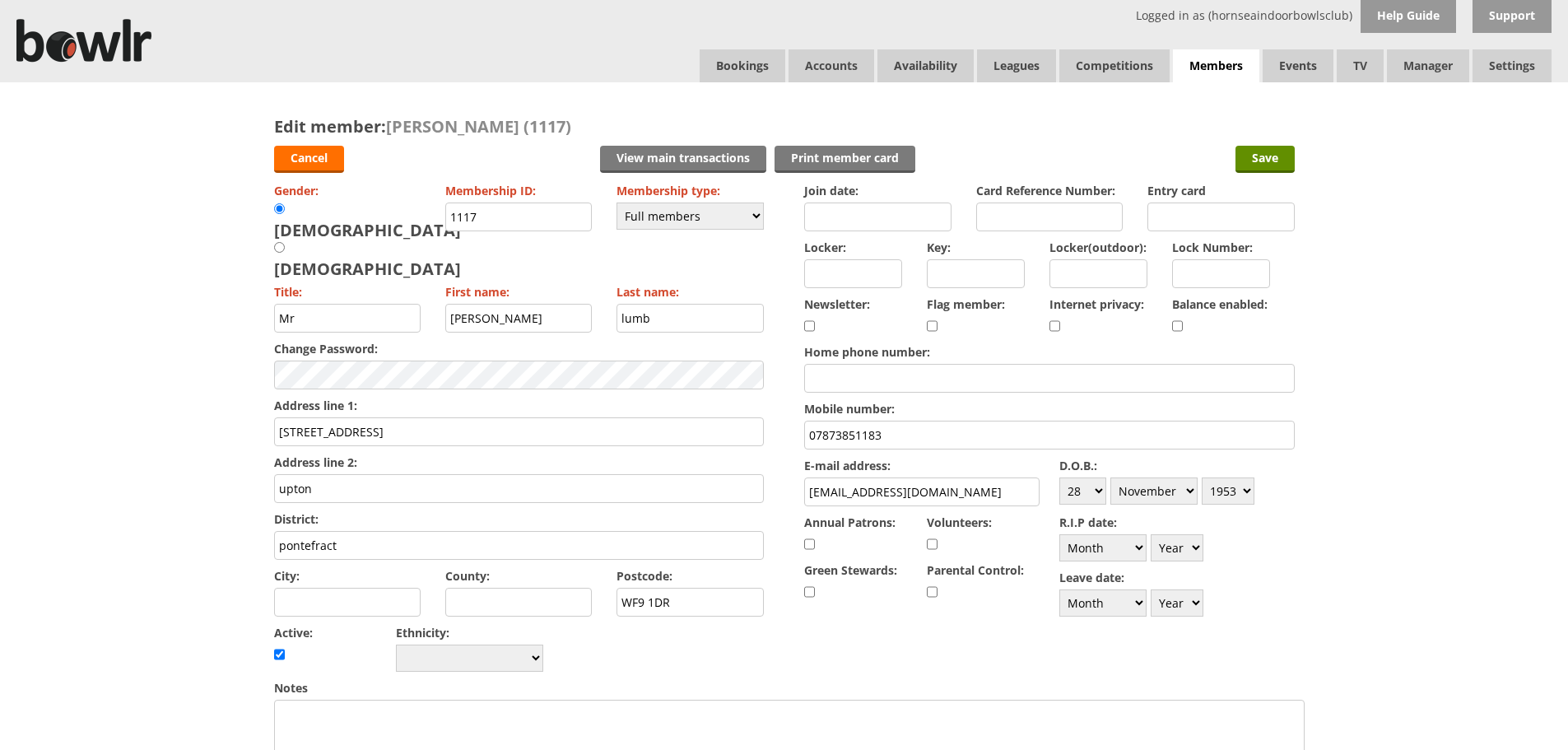
click at [1179, 325] on input "checkbox" at bounding box center [1177, 326] width 11 height 20
checkbox input "true"
click at [1261, 164] on input "Save" at bounding box center [1265, 158] width 60 height 27
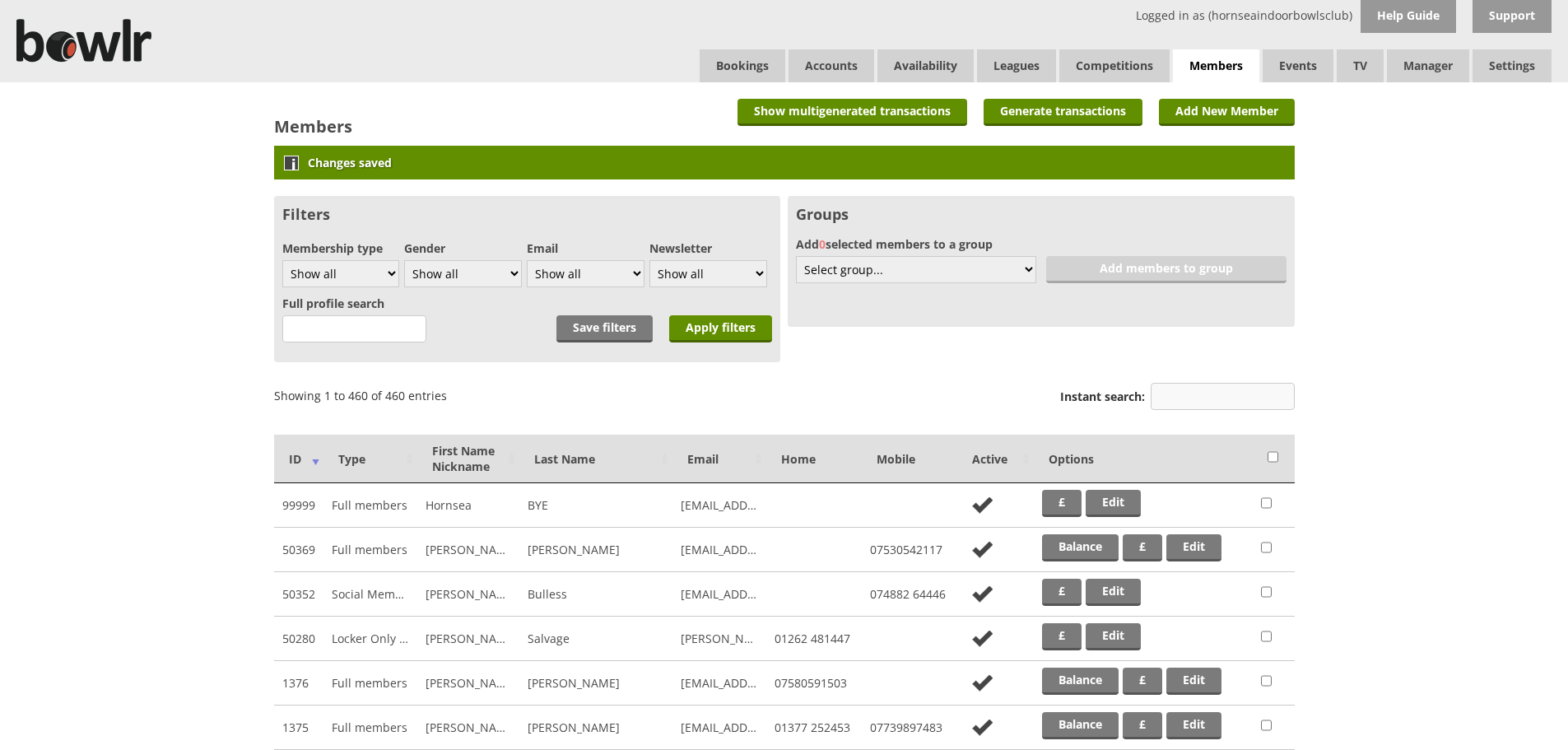
click at [1203, 384] on input "Instant search:" at bounding box center [1223, 395] width 144 height 27
type input "k"
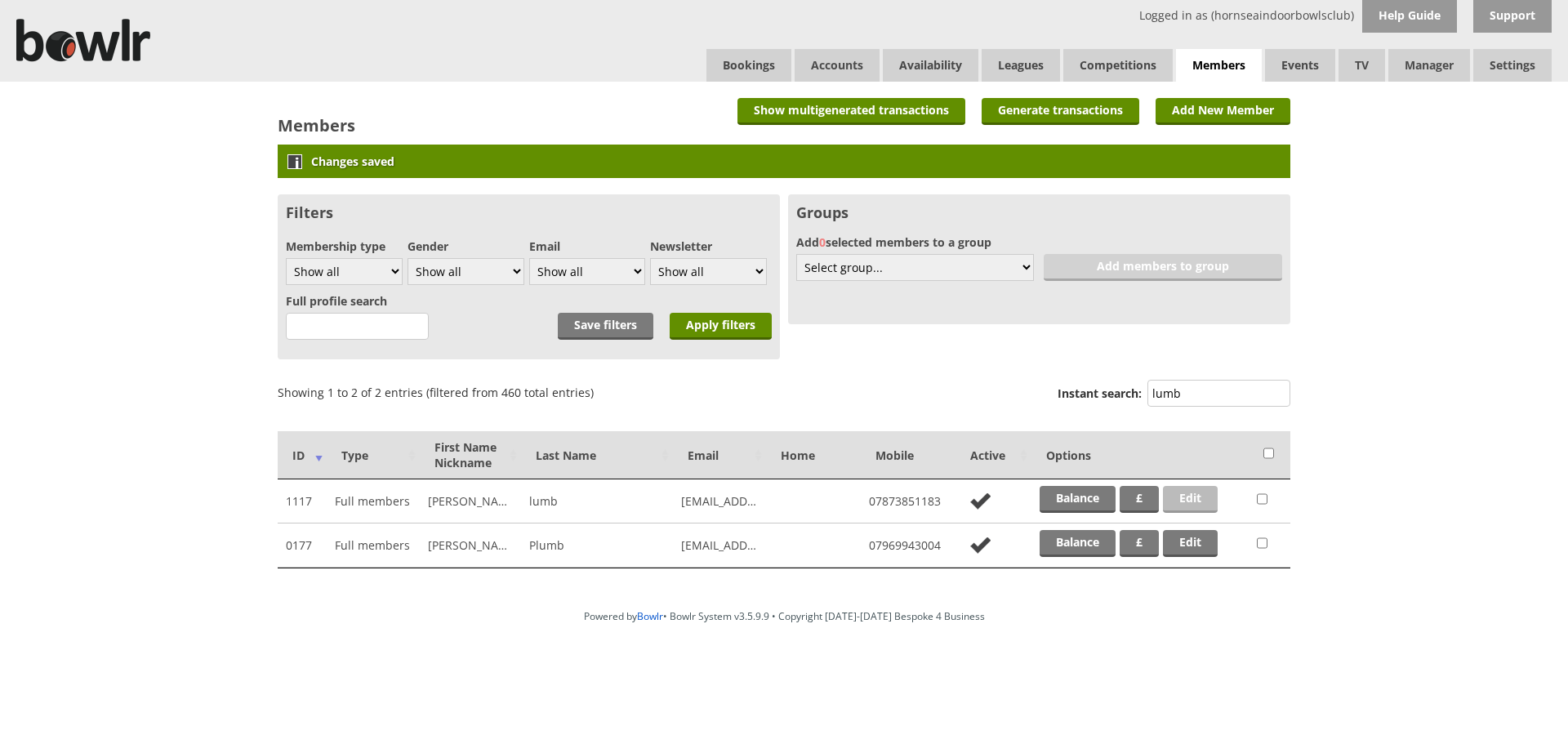
type input "lumb"
click at [1179, 497] on link "Edit" at bounding box center [1190, 499] width 54 height 27
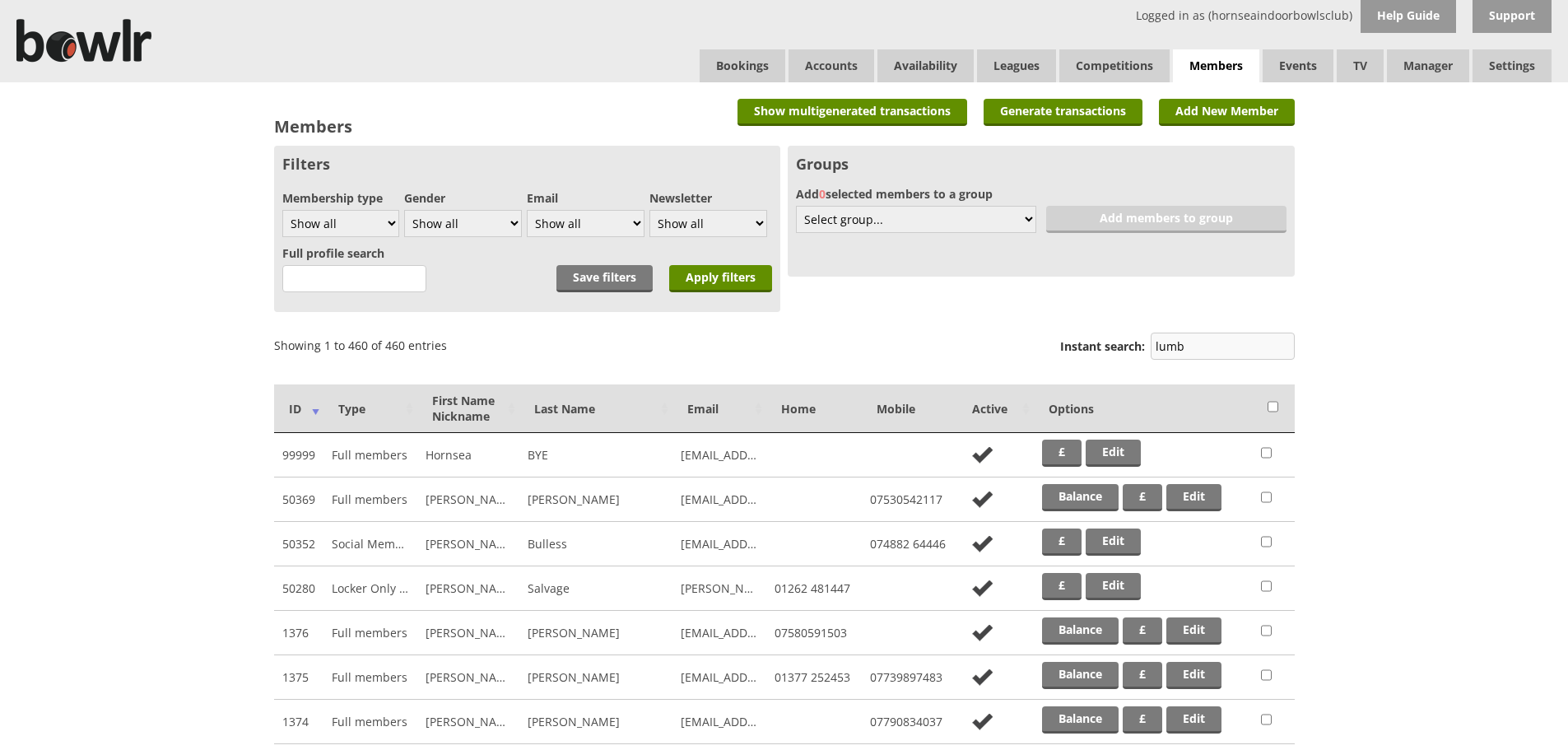
click at [1207, 342] on input "lumb" at bounding box center [1223, 346] width 144 height 27
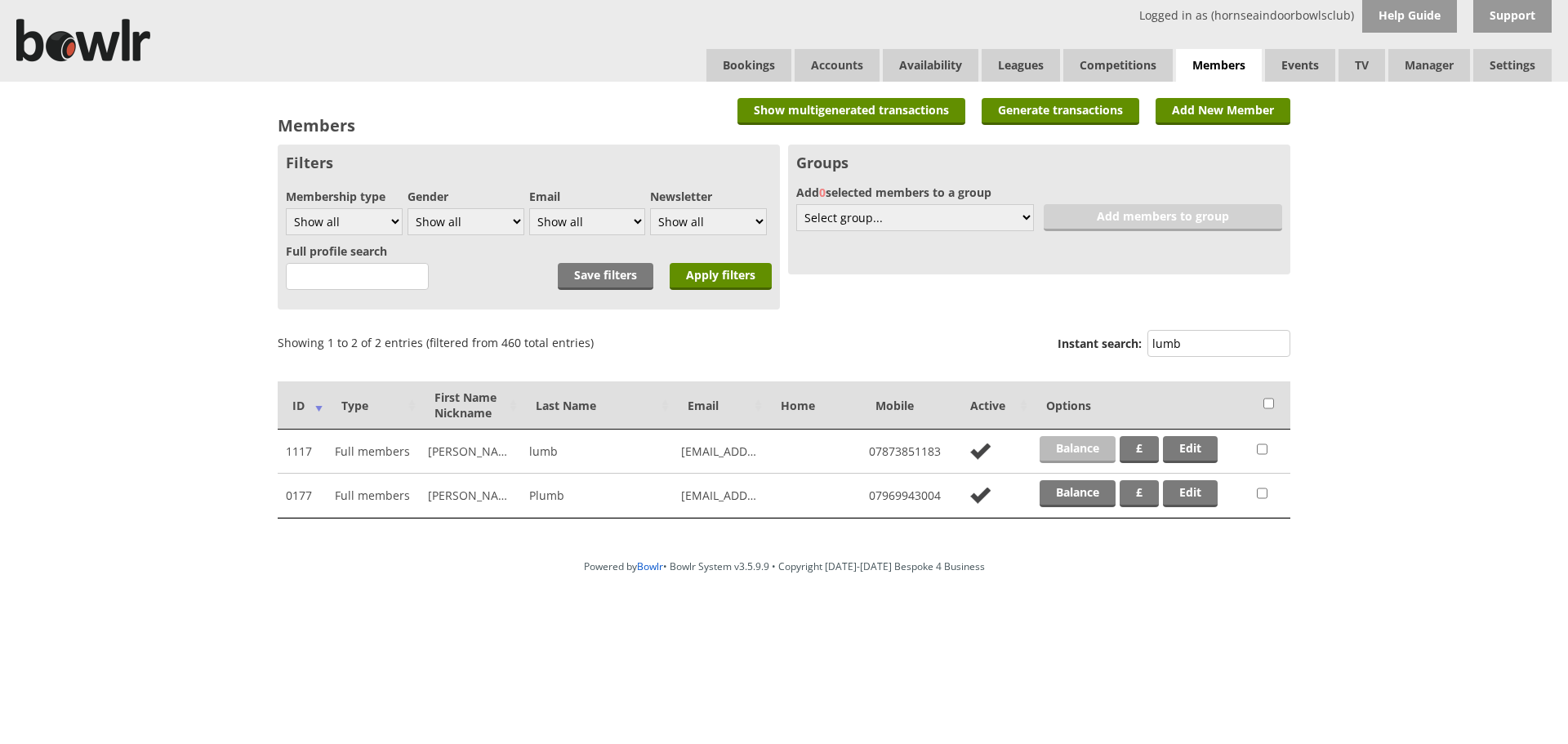
type input "lumb"
click at [1061, 455] on link "Balance" at bounding box center [1077, 449] width 76 height 27
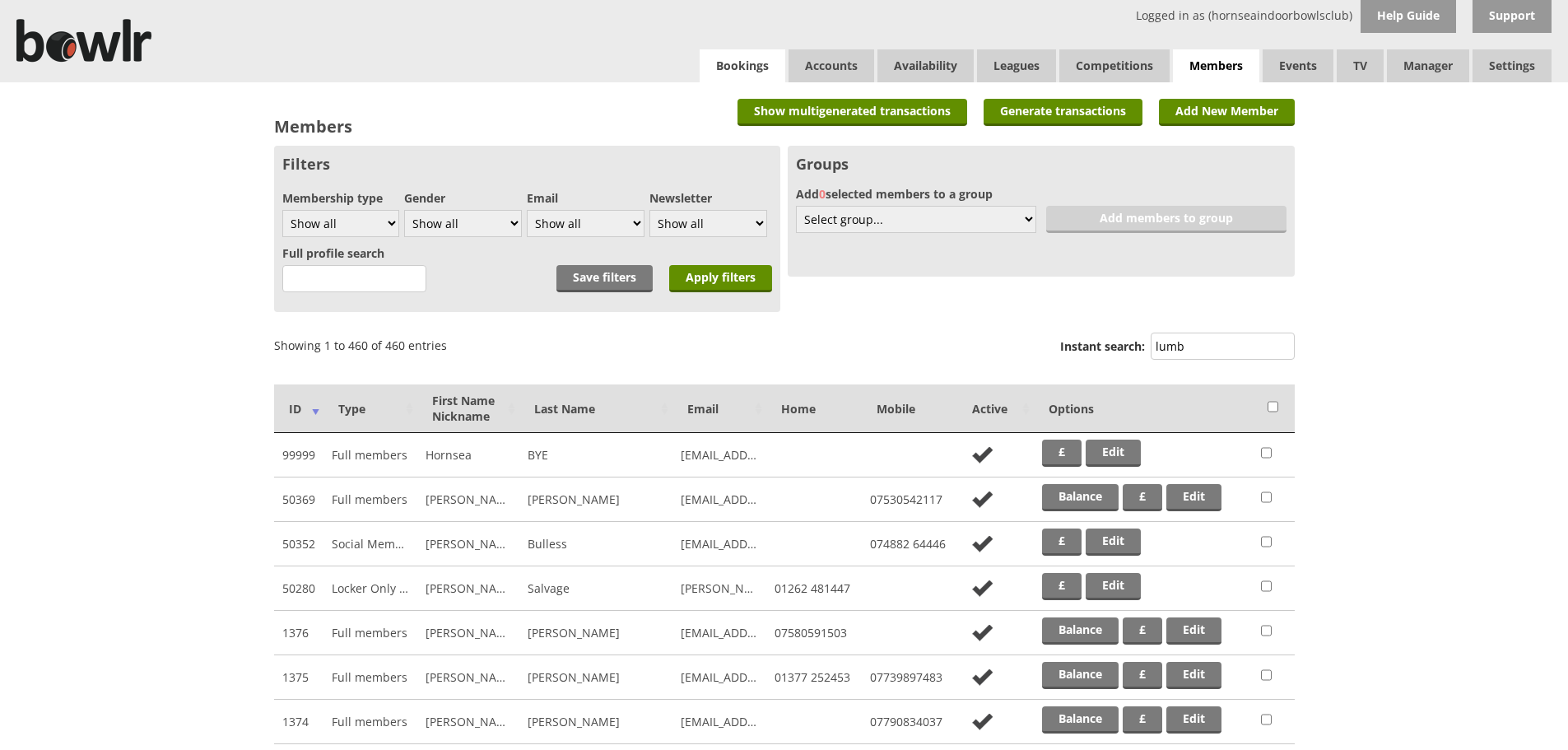
click at [743, 61] on link "Bookings" at bounding box center [743, 66] width 86 height 33
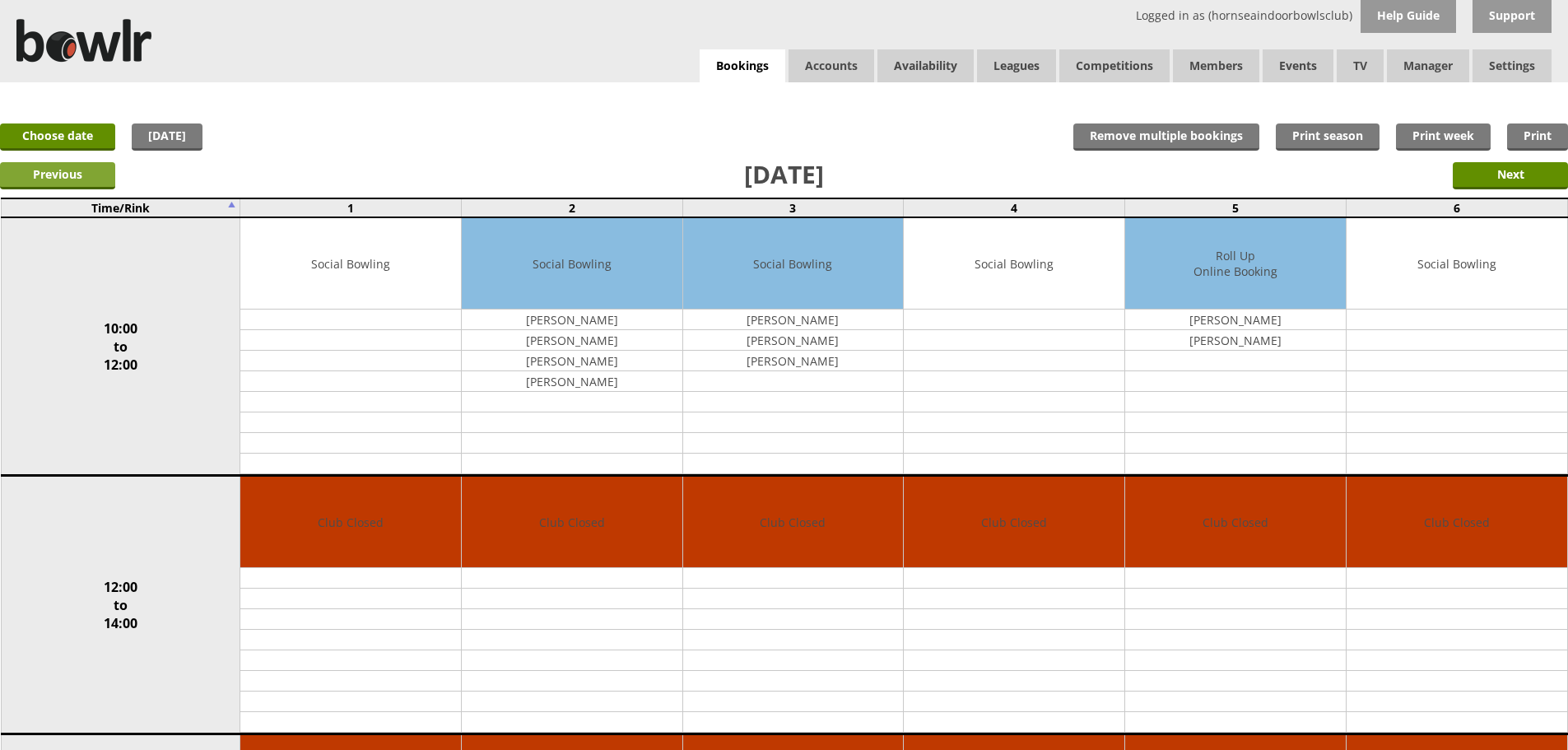
click at [67, 173] on input "Previous" at bounding box center [58, 175] width 115 height 27
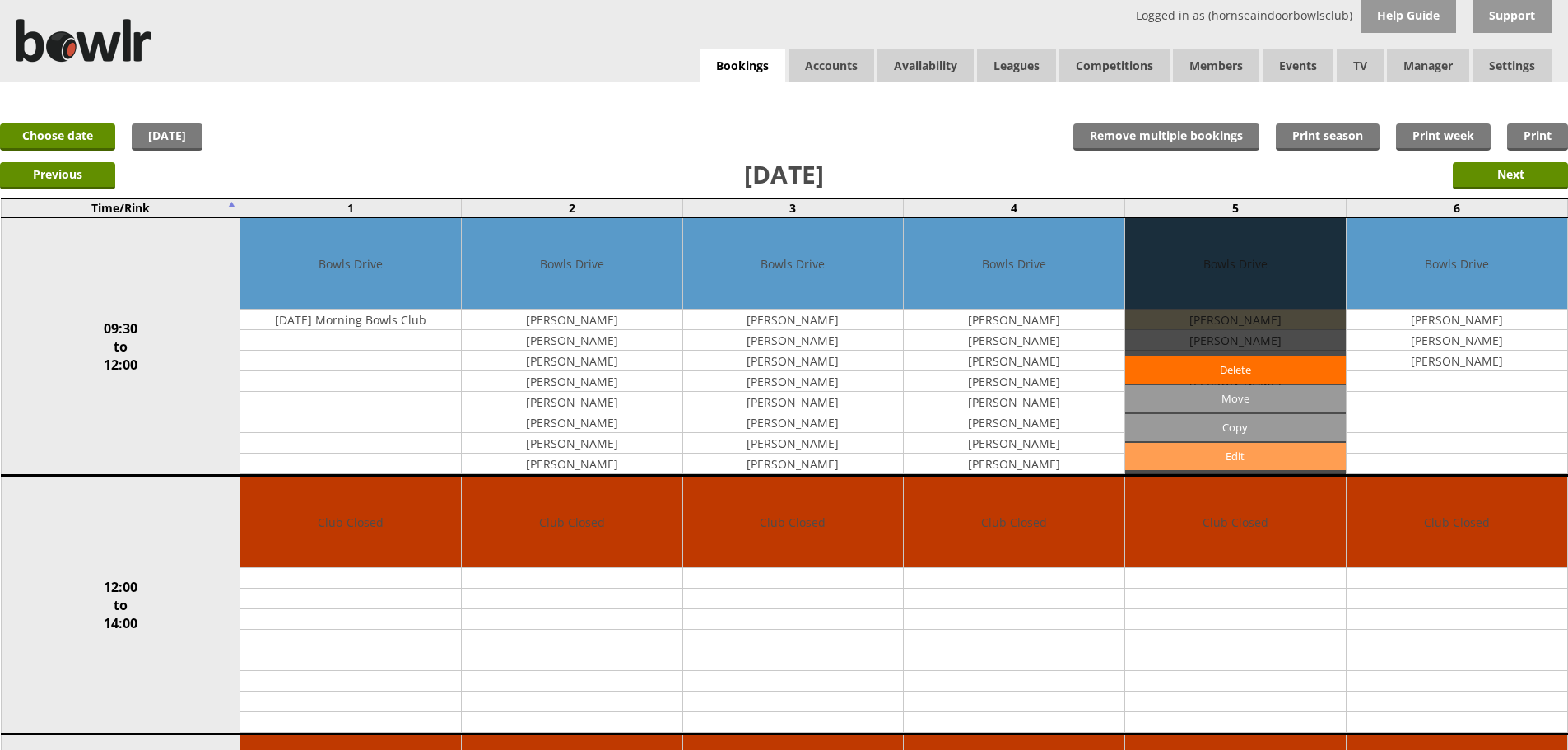
click at [1213, 453] on link "Edit" at bounding box center [1235, 456] width 221 height 27
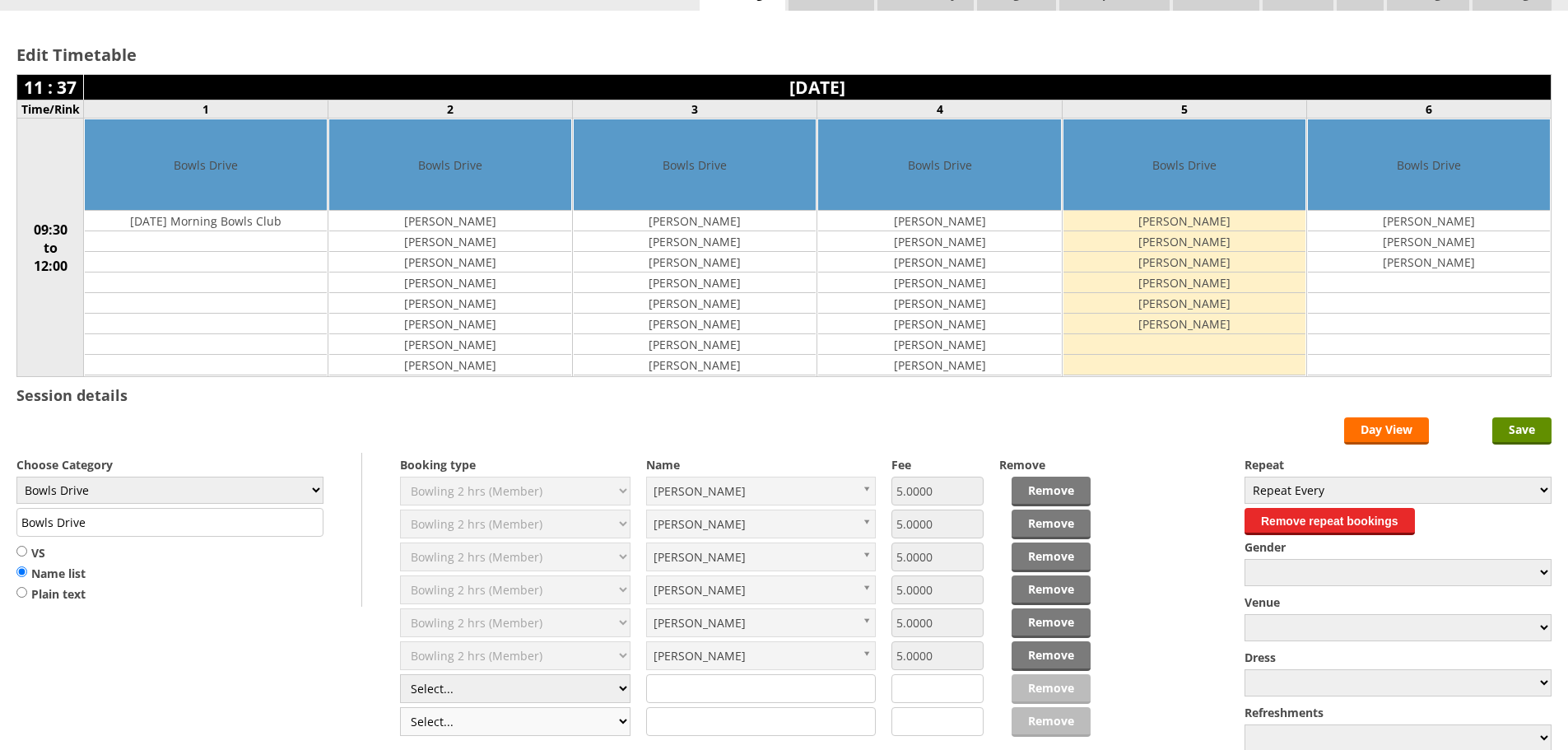
scroll to position [225, 0]
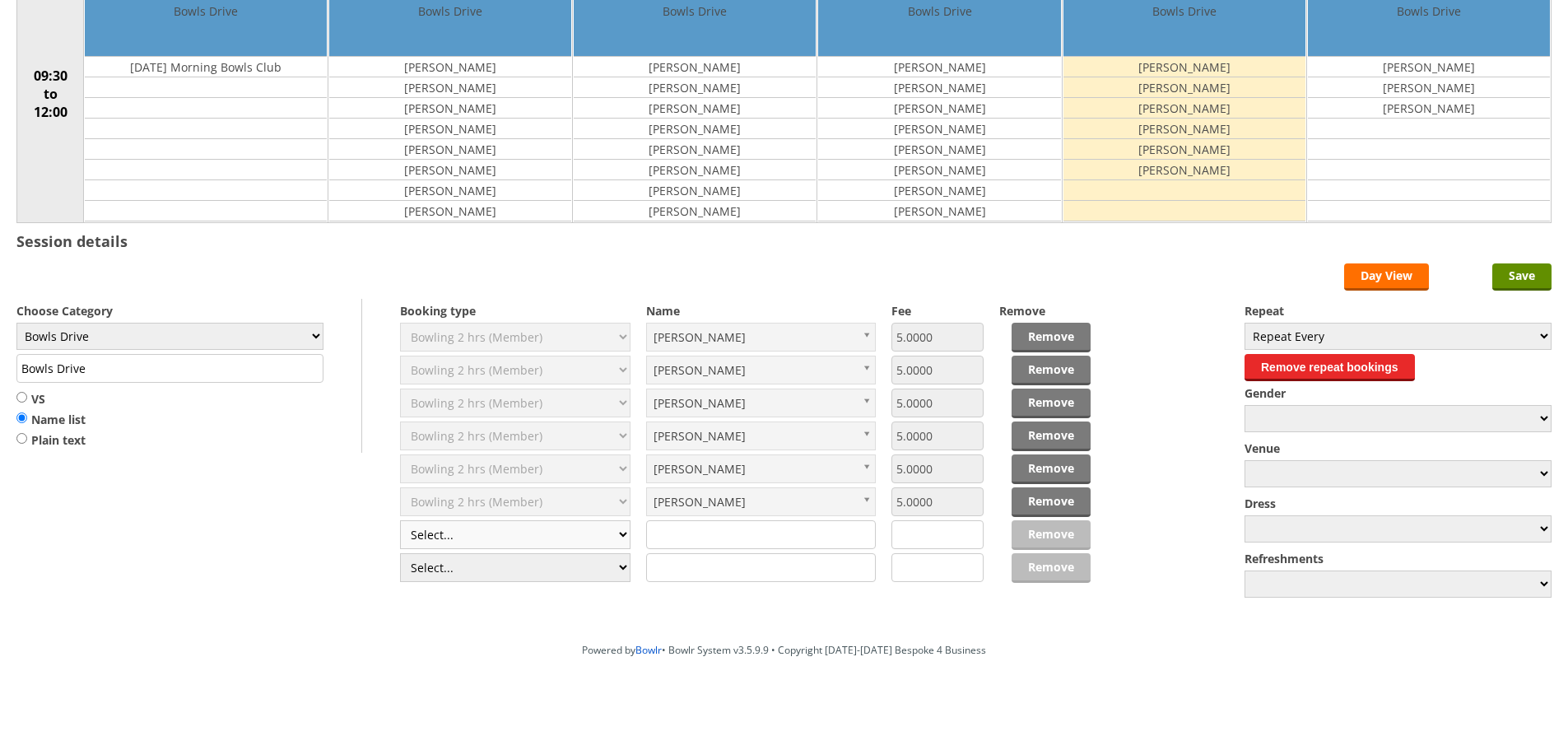
click at [547, 532] on select "Select... Club Competition (Member) Club Competition (Visitor) National (Member…" at bounding box center [515, 534] width 230 height 29
select select "1_50"
click at [400, 520] on select "Select... Club Competition (Member) Club Competition (Visitor) National (Member…" at bounding box center [515, 534] width 230 height 29
type input "5.0000"
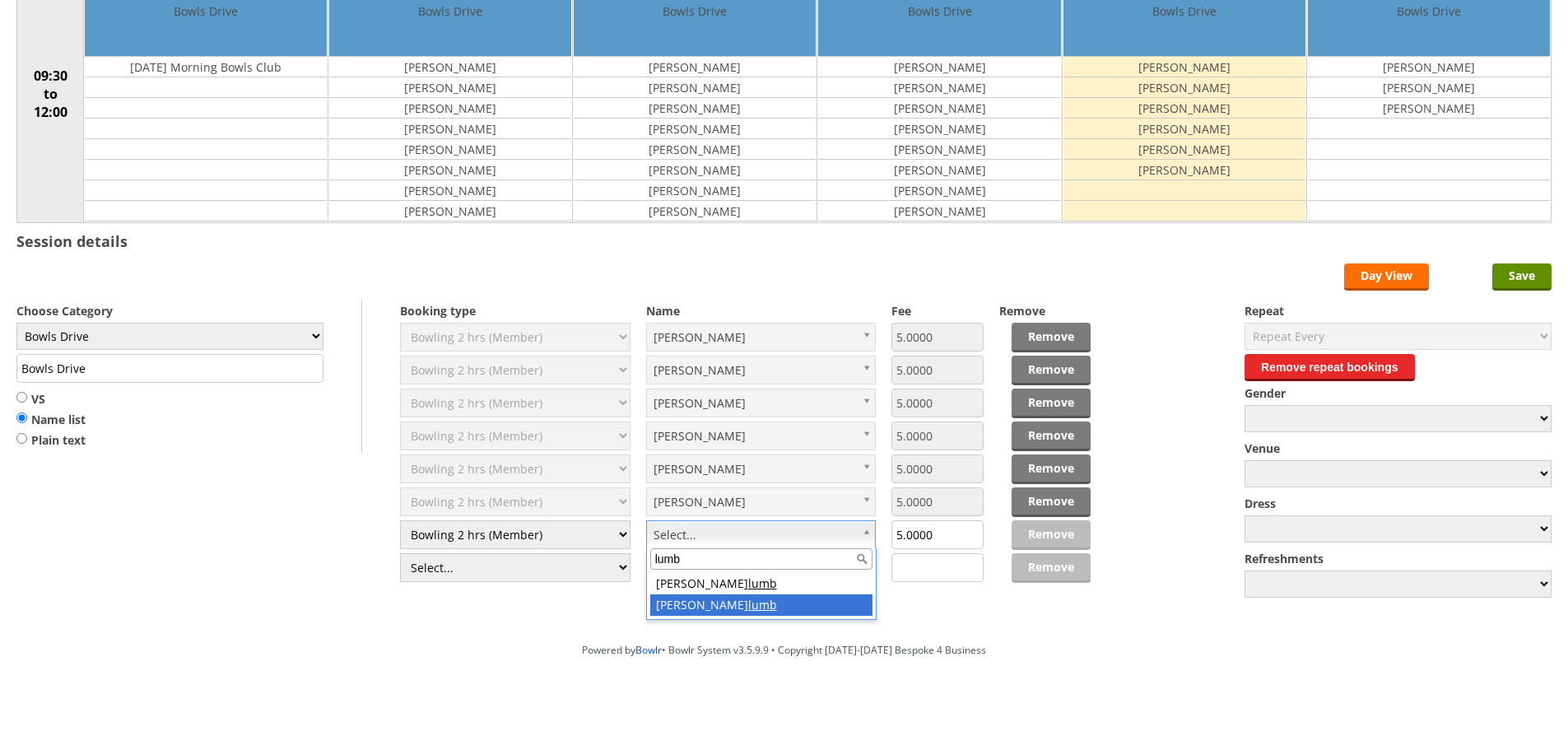
type input "lumb"
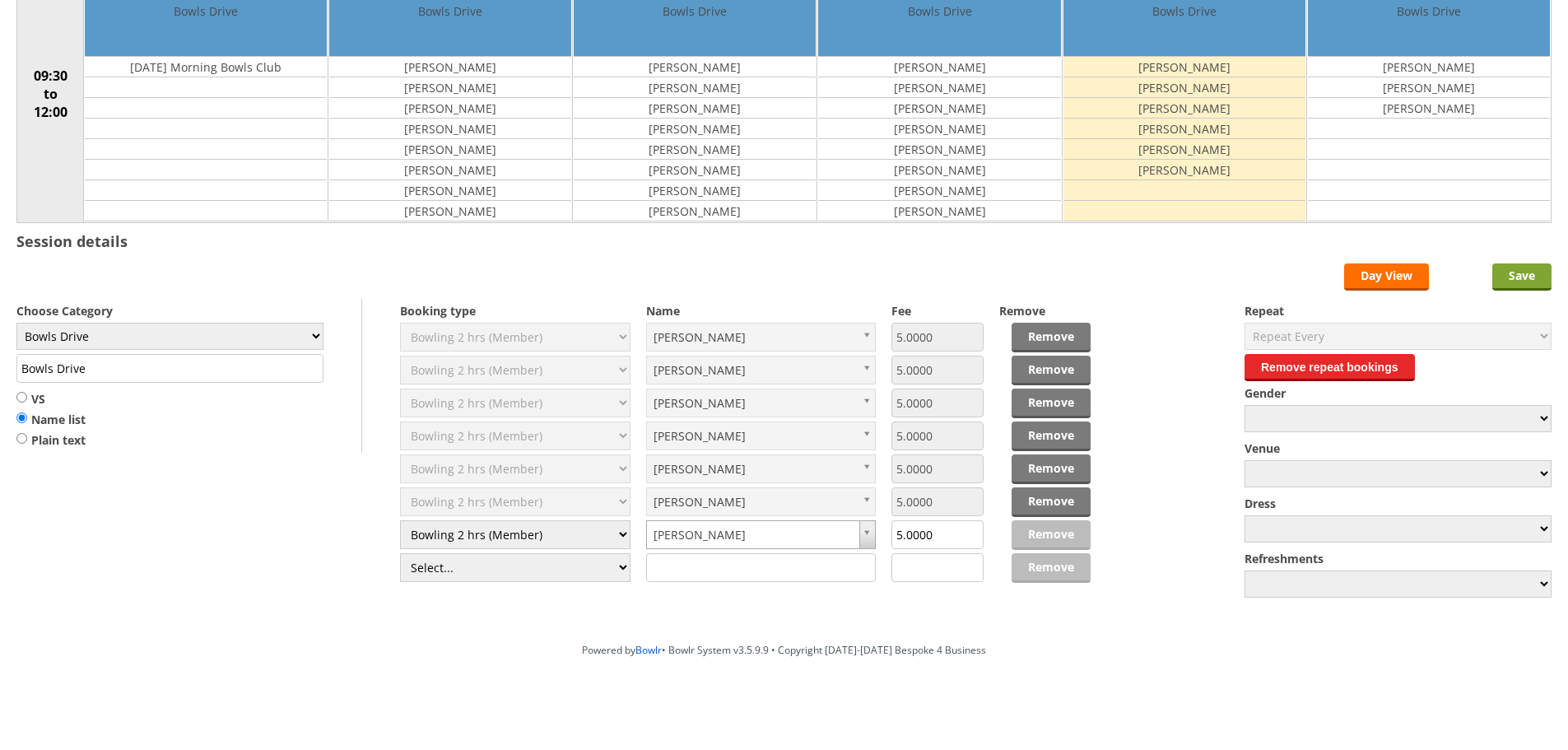
click at [1521, 278] on input "Save" at bounding box center [1522, 277] width 60 height 27
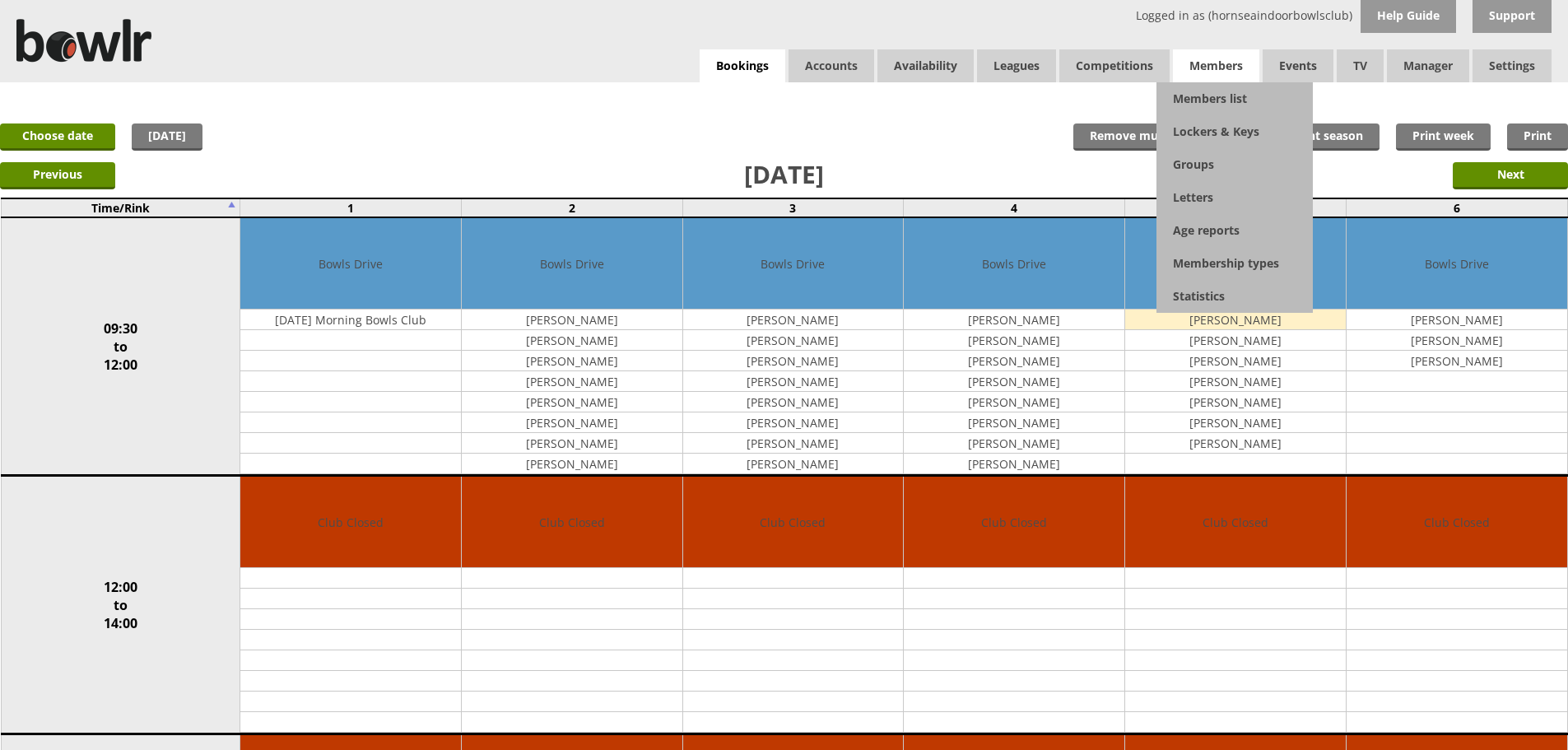
click at [1229, 55] on span "Members" at bounding box center [1216, 66] width 87 height 33
click at [1203, 97] on link "Members list" at bounding box center [1233, 99] width 156 height 33
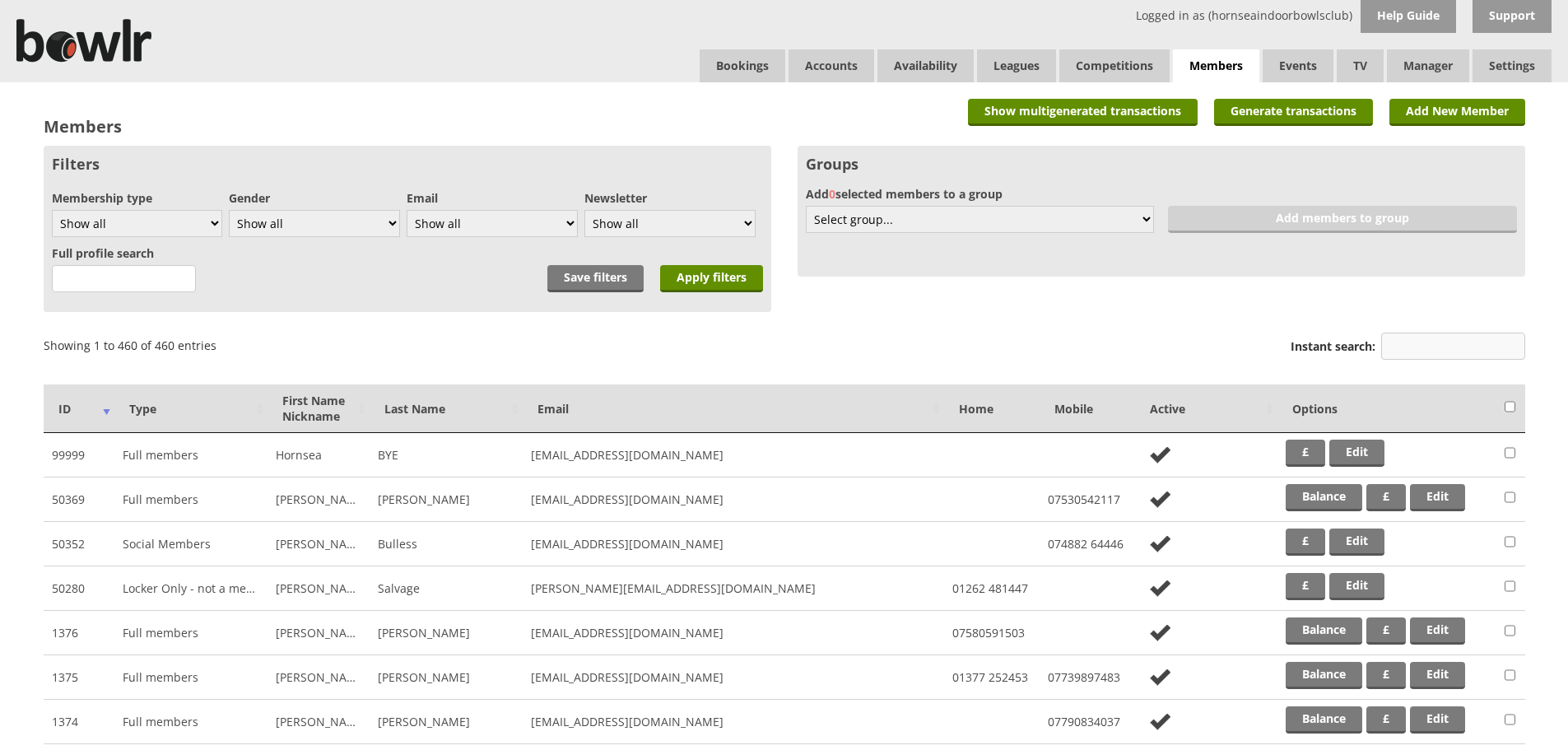
click at [1444, 340] on input "Instant search:" at bounding box center [1453, 346] width 144 height 27
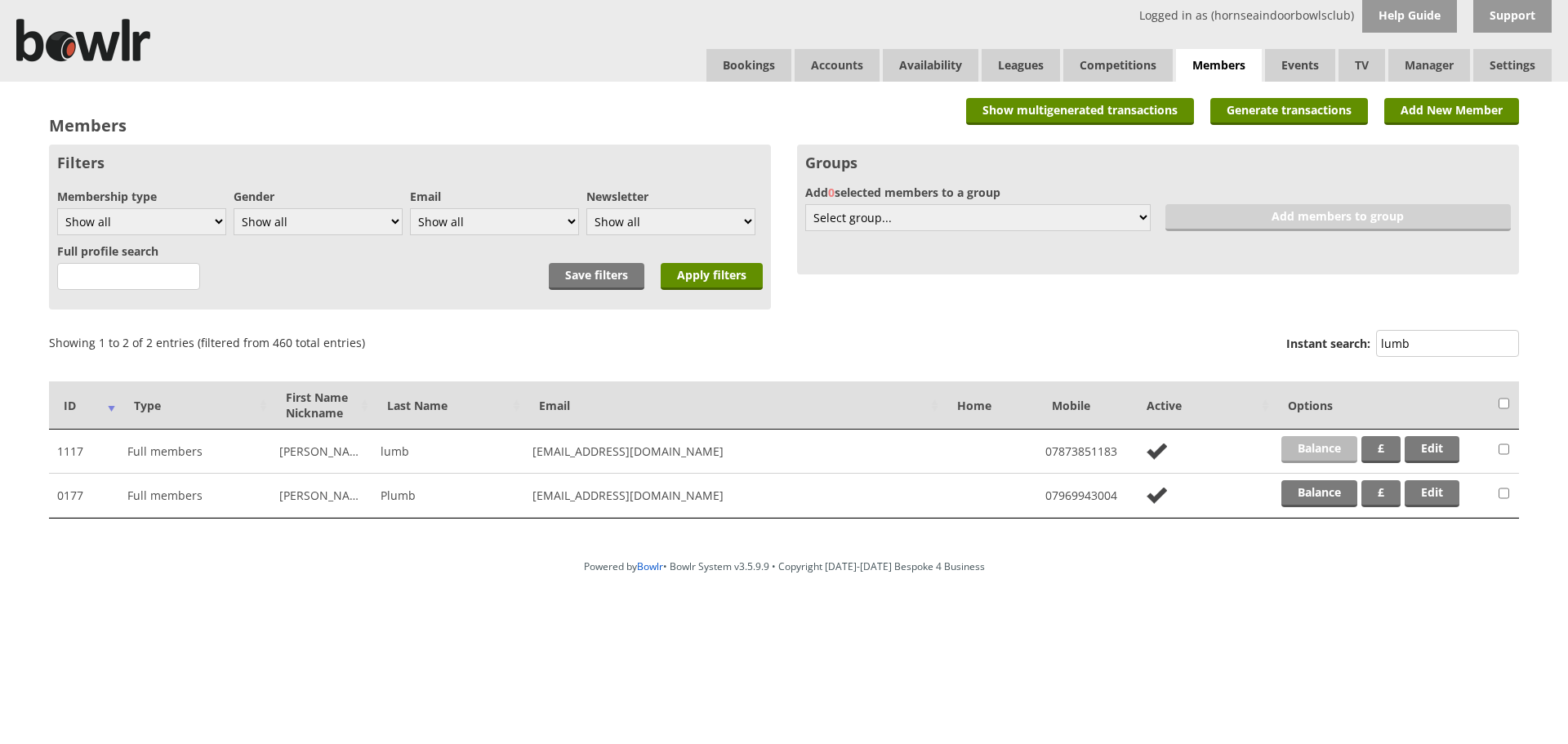
type input "lumb"
click at [1324, 448] on link "Balance" at bounding box center [1319, 449] width 76 height 27
